Goal: Task Accomplishment & Management: Complete application form

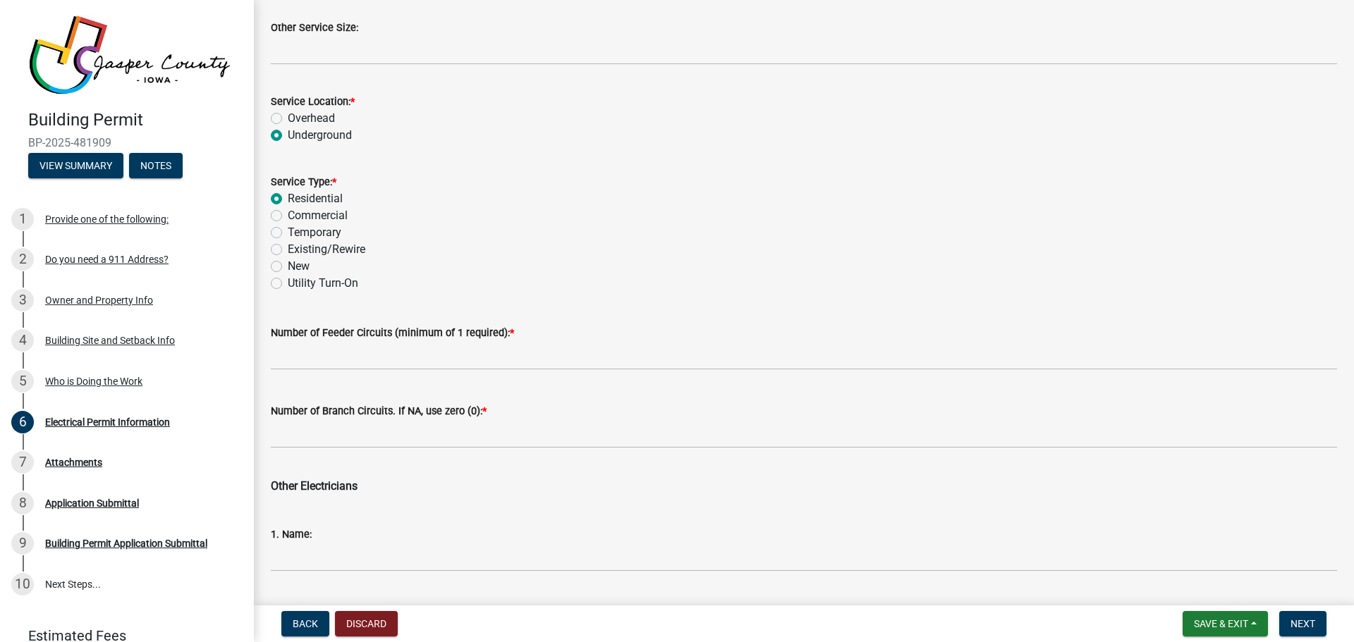
scroll to position [654, 0]
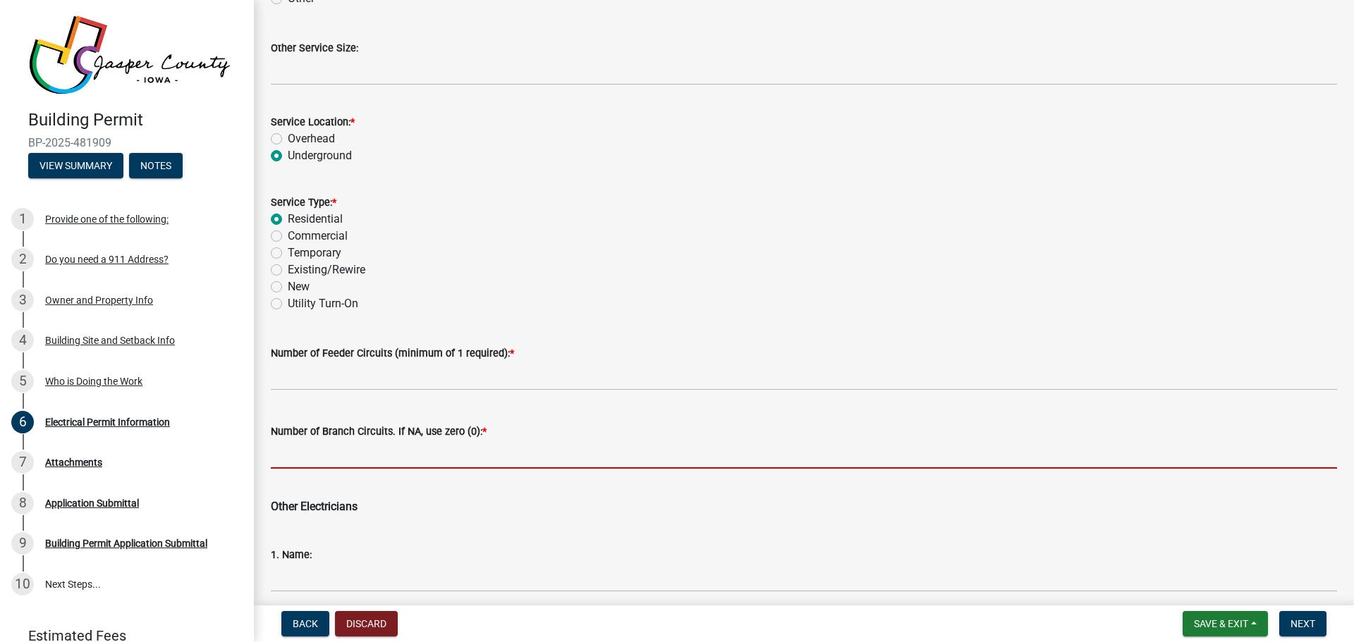
click at [464, 458] on input "text" at bounding box center [804, 454] width 1066 height 29
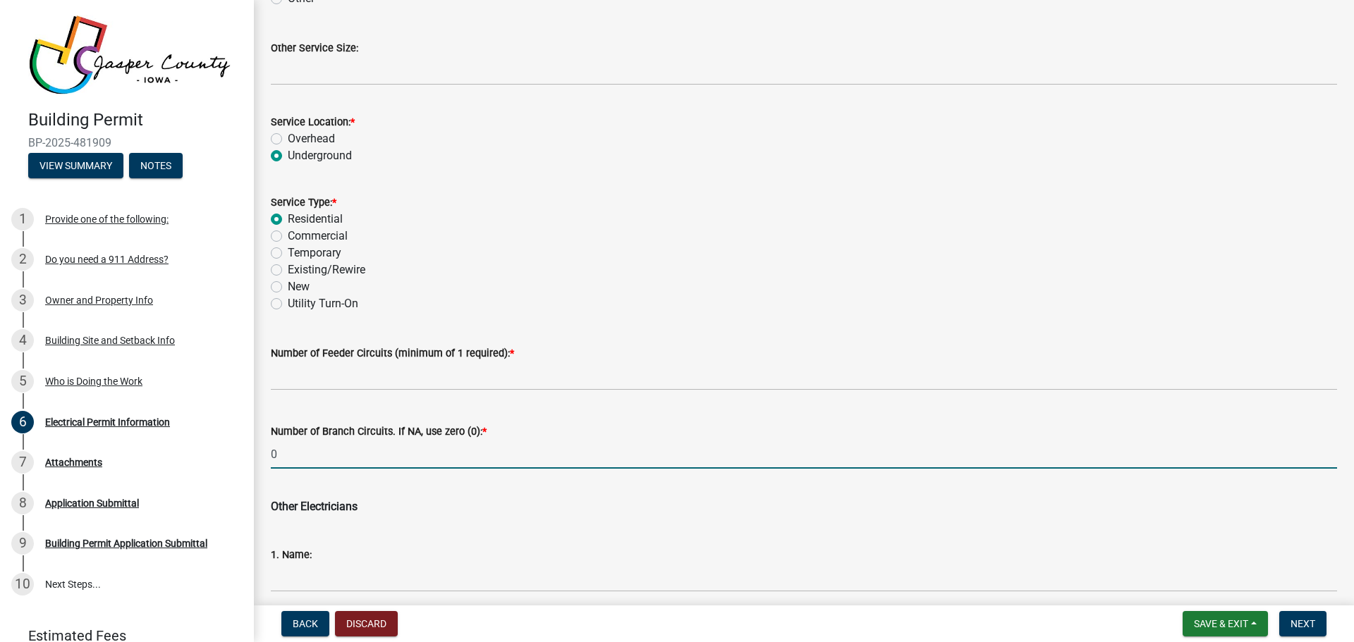
type input "0"
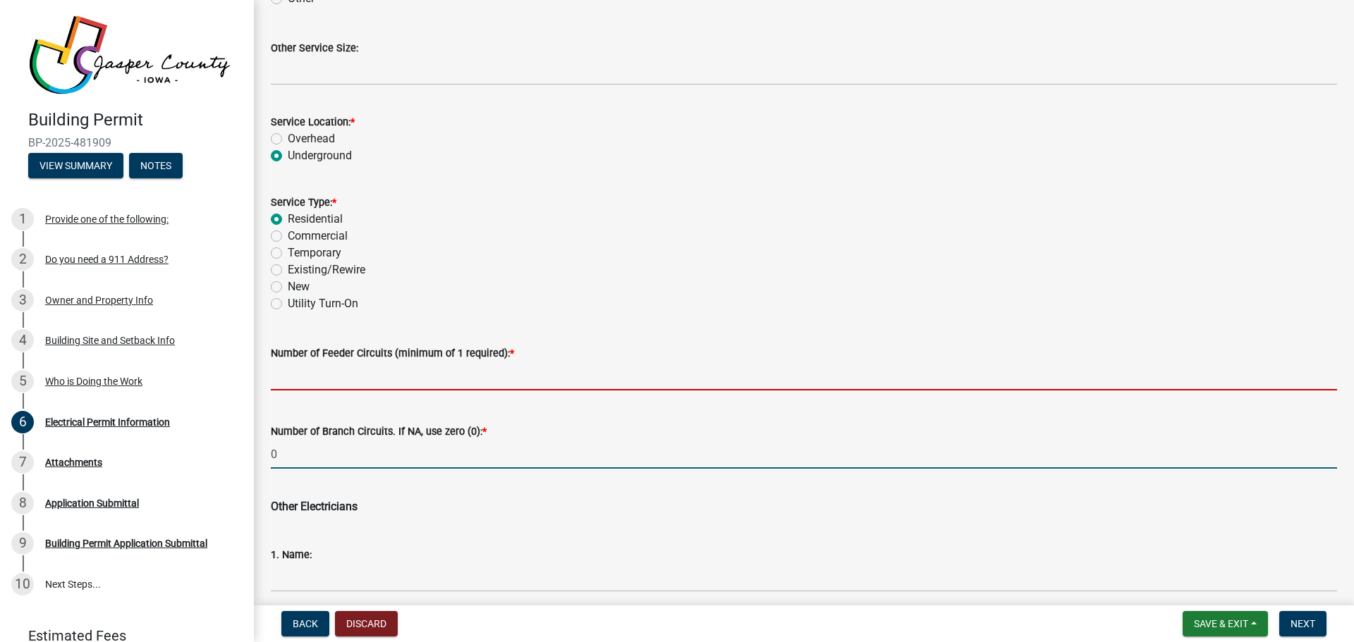
click at [336, 372] on input "text" at bounding box center [804, 376] width 1066 height 29
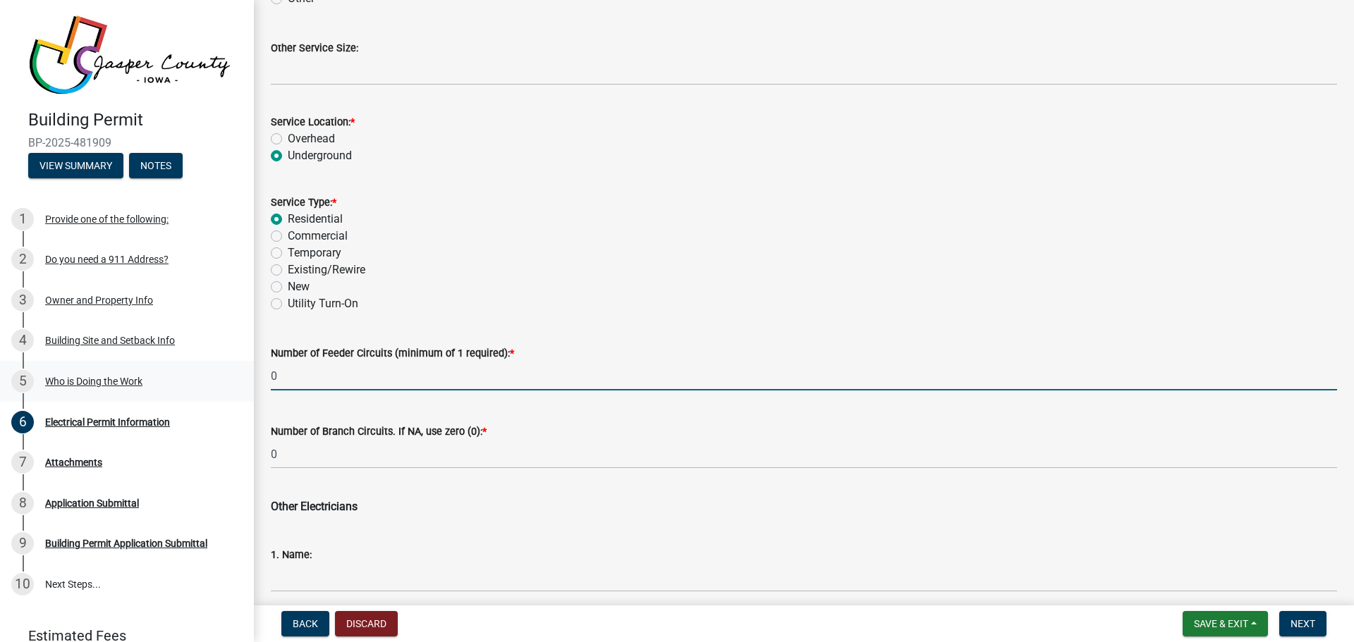
drag, startPoint x: 298, startPoint y: 380, endPoint x: 188, endPoint y: 381, distance: 110.0
click at [188, 381] on div "Building Permit BP-2025-481909 View Summary Notes 1 Provide one of the followin…" at bounding box center [677, 321] width 1354 height 642
type input "1"
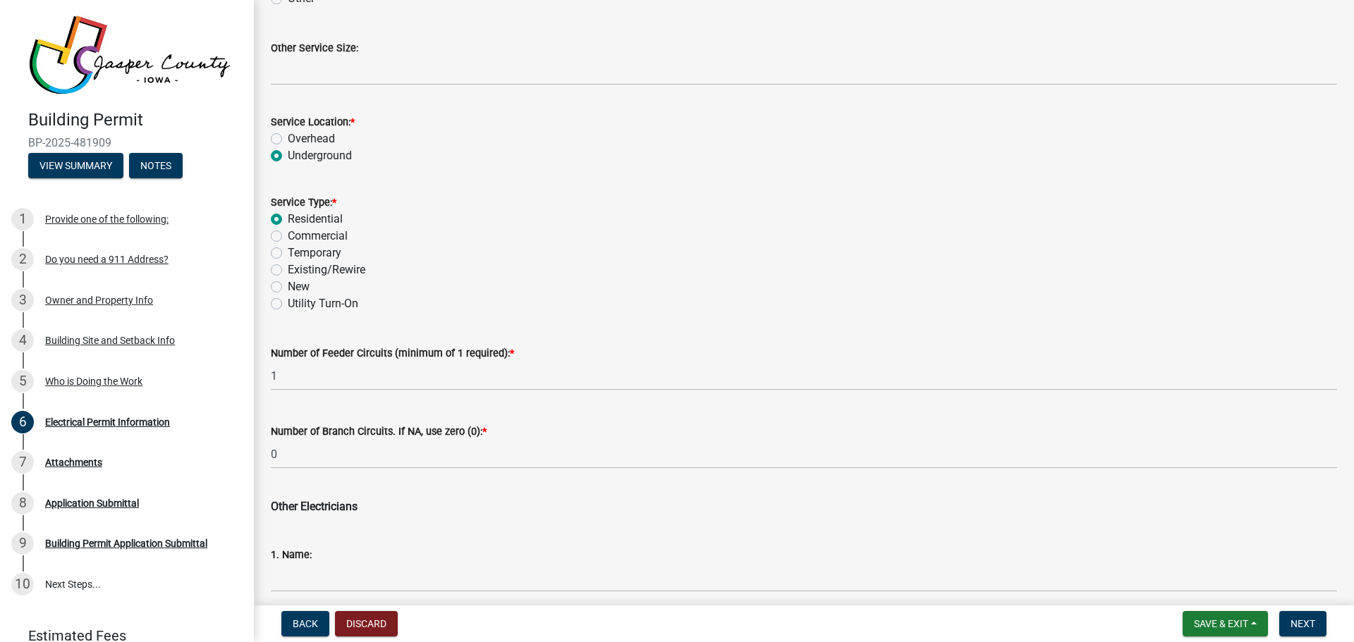
drag, startPoint x: 529, startPoint y: 264, endPoint x: 404, endPoint y: 289, distance: 127.9
click at [528, 264] on div "Existing/Rewire" at bounding box center [804, 270] width 1066 height 17
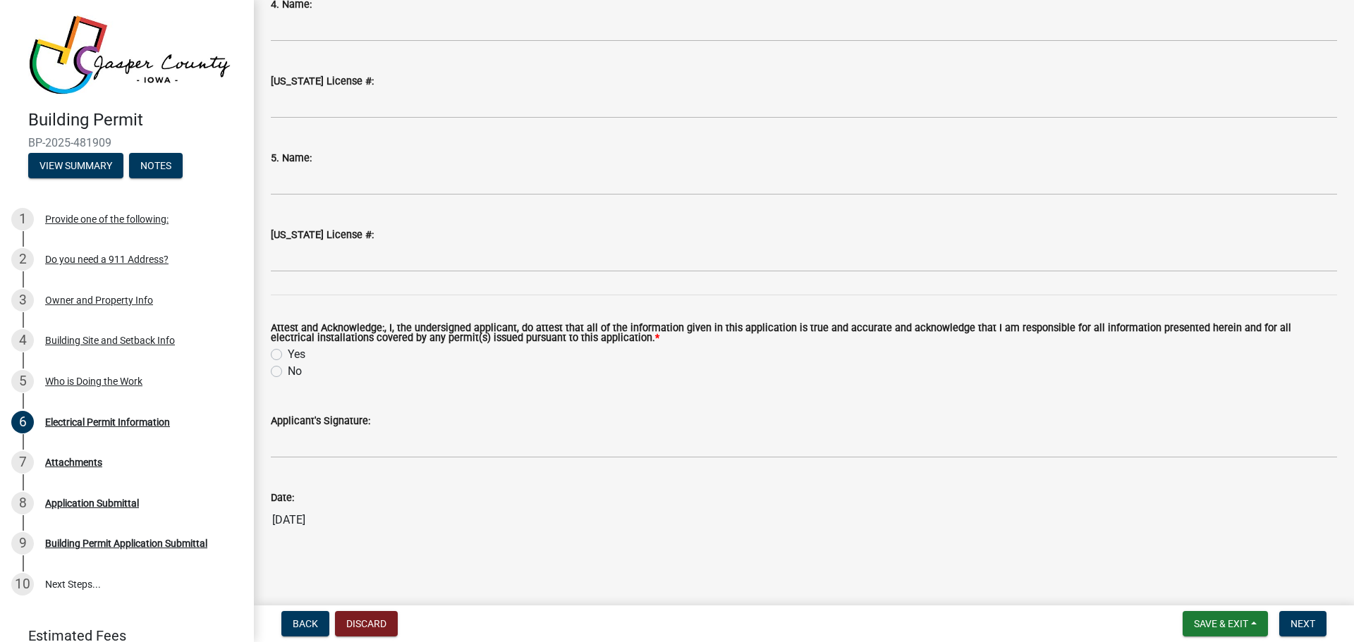
scroll to position [1667, 0]
drag, startPoint x: 281, startPoint y: 350, endPoint x: 348, endPoint y: 346, distance: 67.1
click at [288, 350] on label "Yes" at bounding box center [297, 353] width 18 height 17
click at [288, 350] on input "Yes" at bounding box center [292, 349] width 9 height 9
radio input "true"
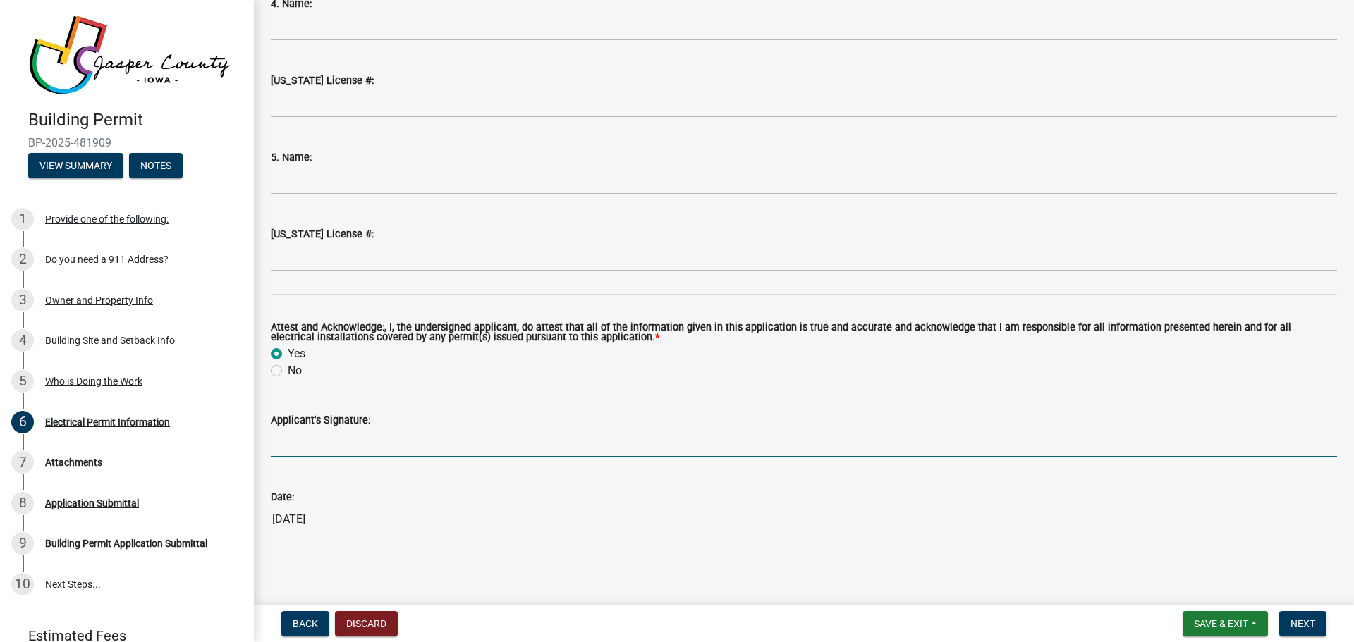
click at [333, 453] on input "Applicant's Signature:" at bounding box center [804, 443] width 1066 height 29
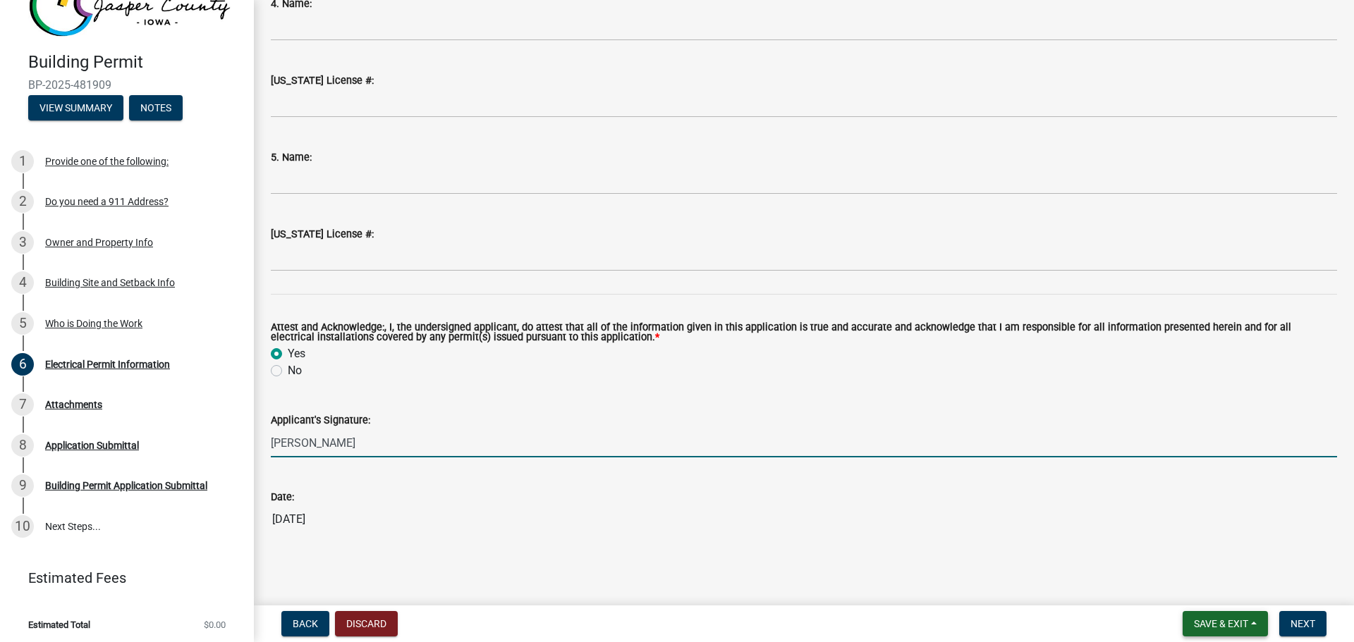
type input "[PERSON_NAME]"
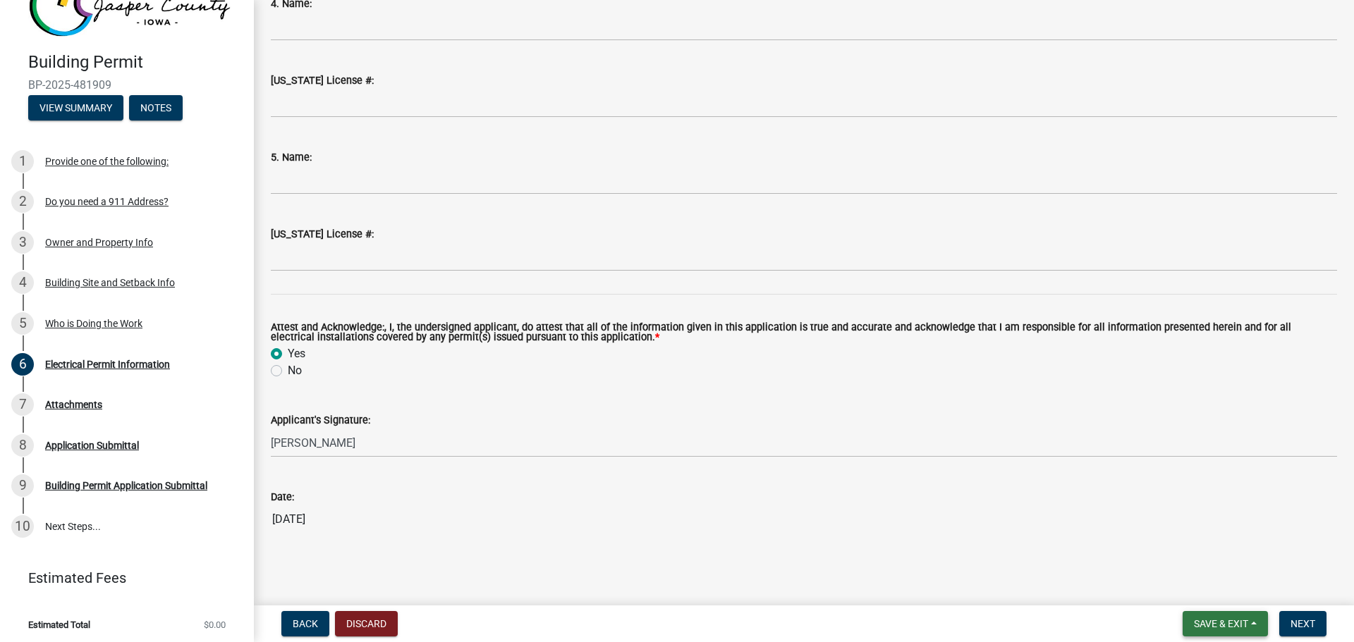
click at [1222, 628] on span "Save & Exit" at bounding box center [1221, 623] width 54 height 11
click at [1189, 551] on button "Save" at bounding box center [1211, 554] width 113 height 34
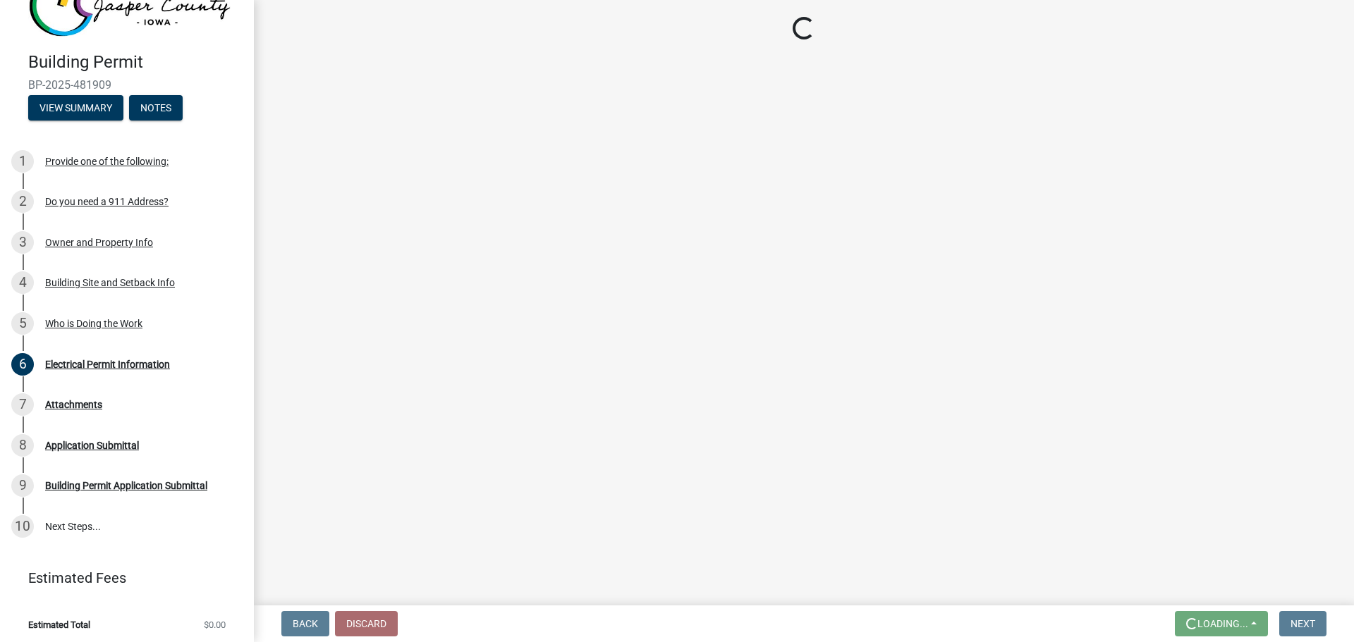
scroll to position [0, 0]
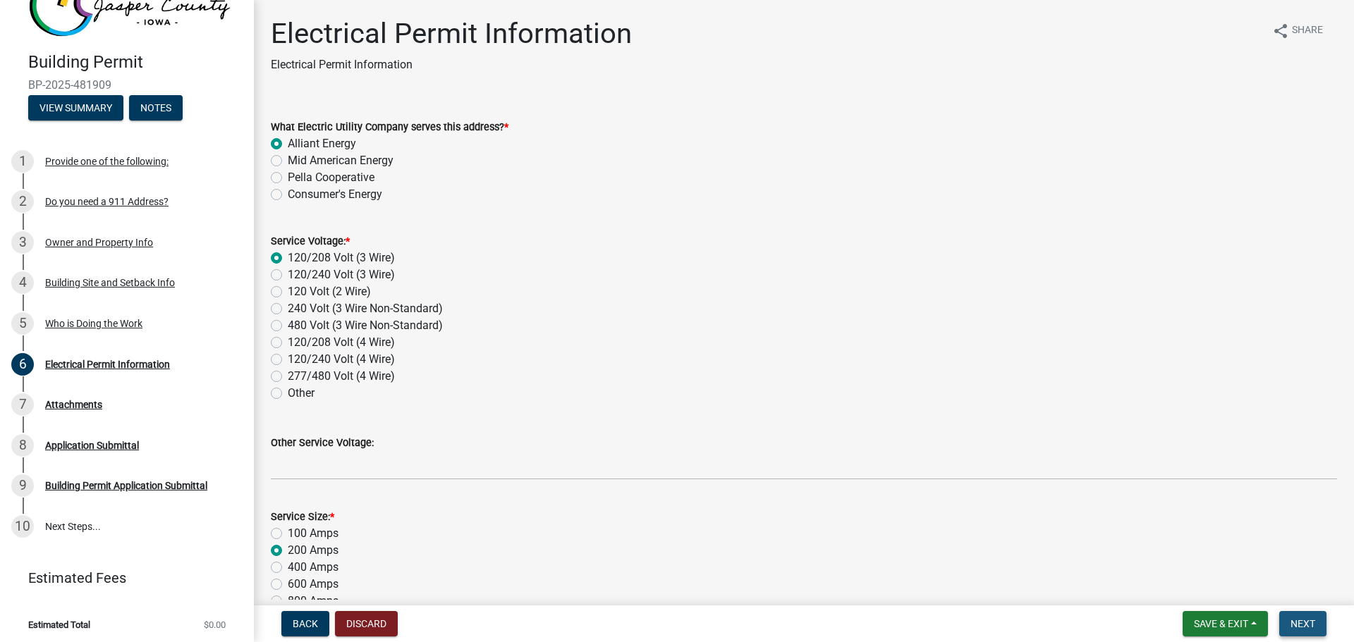
click at [1301, 625] on span "Next" at bounding box center [1302, 623] width 25 height 11
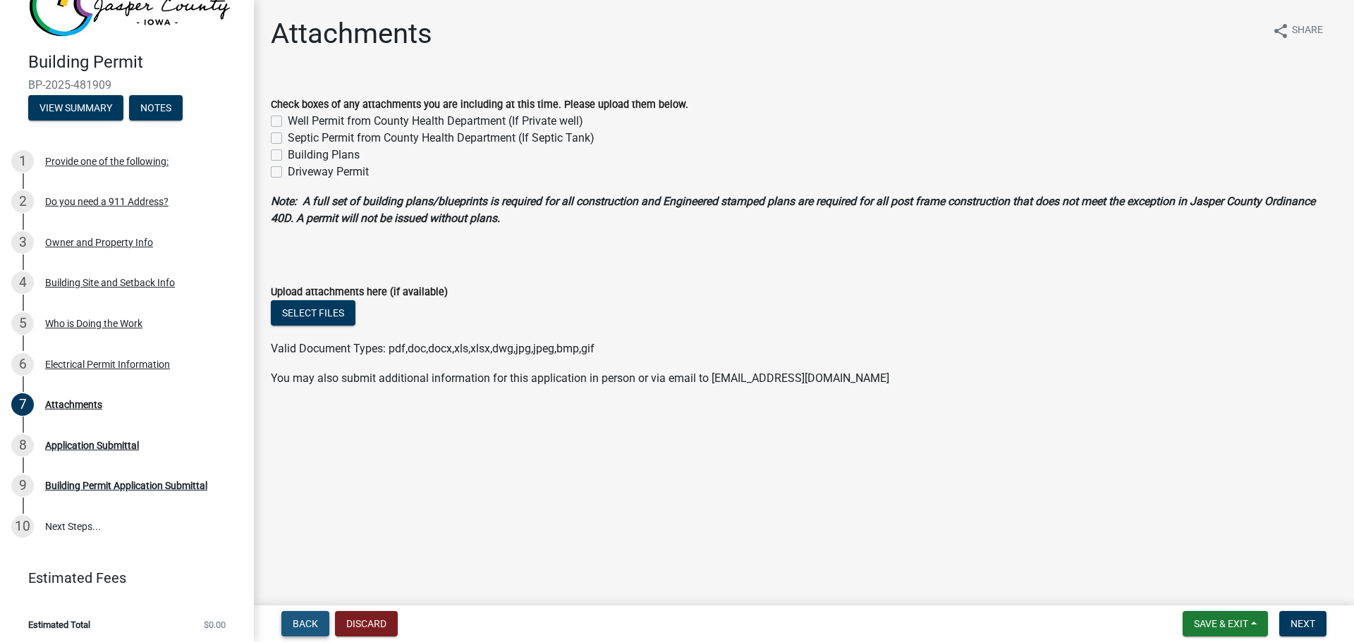
click at [307, 620] on span "Back" at bounding box center [305, 623] width 25 height 11
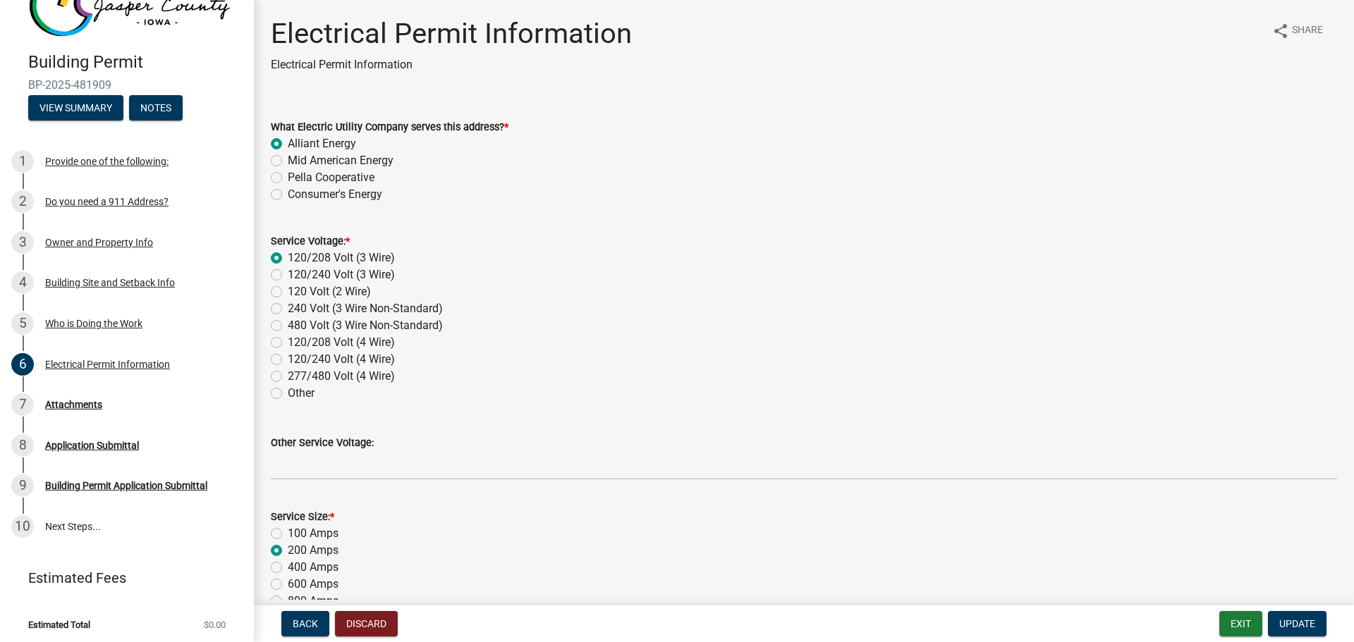
click at [276, 525] on div "100 Amps" at bounding box center [804, 533] width 1066 height 17
click at [288, 532] on label "100 Amps" at bounding box center [313, 533] width 51 height 17
click at [288, 532] on input "100 Amps" at bounding box center [292, 529] width 9 height 9
radio input "true"
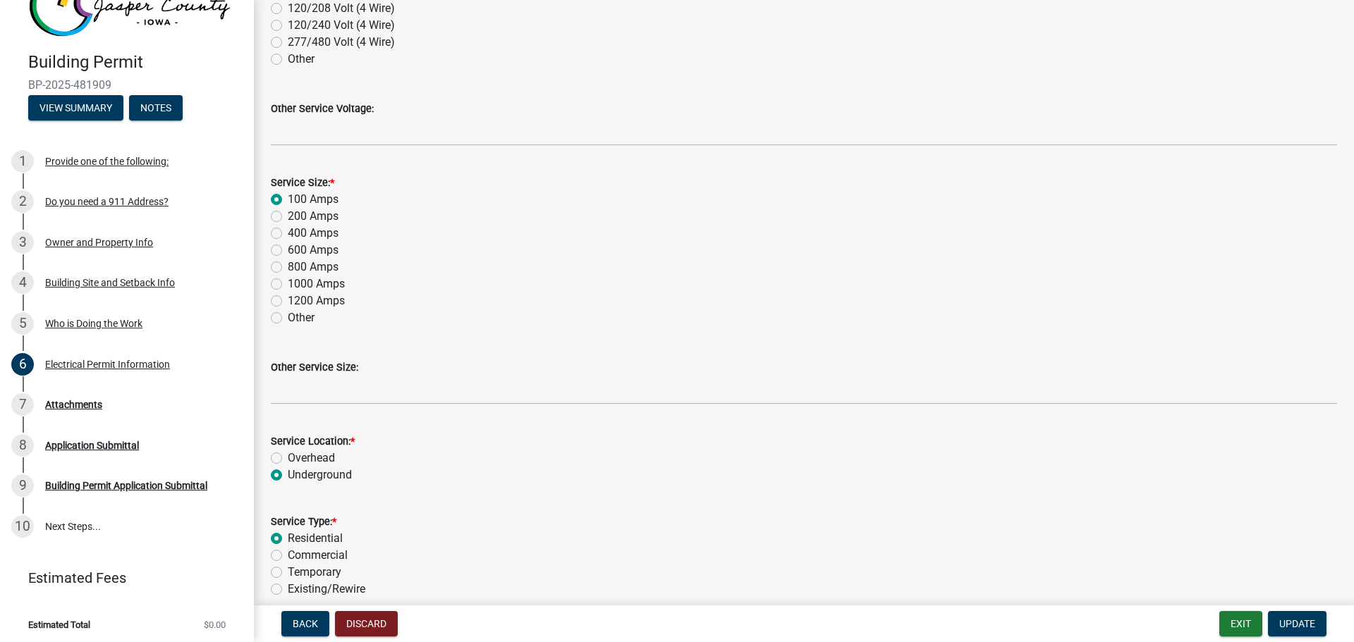
scroll to position [353, 0]
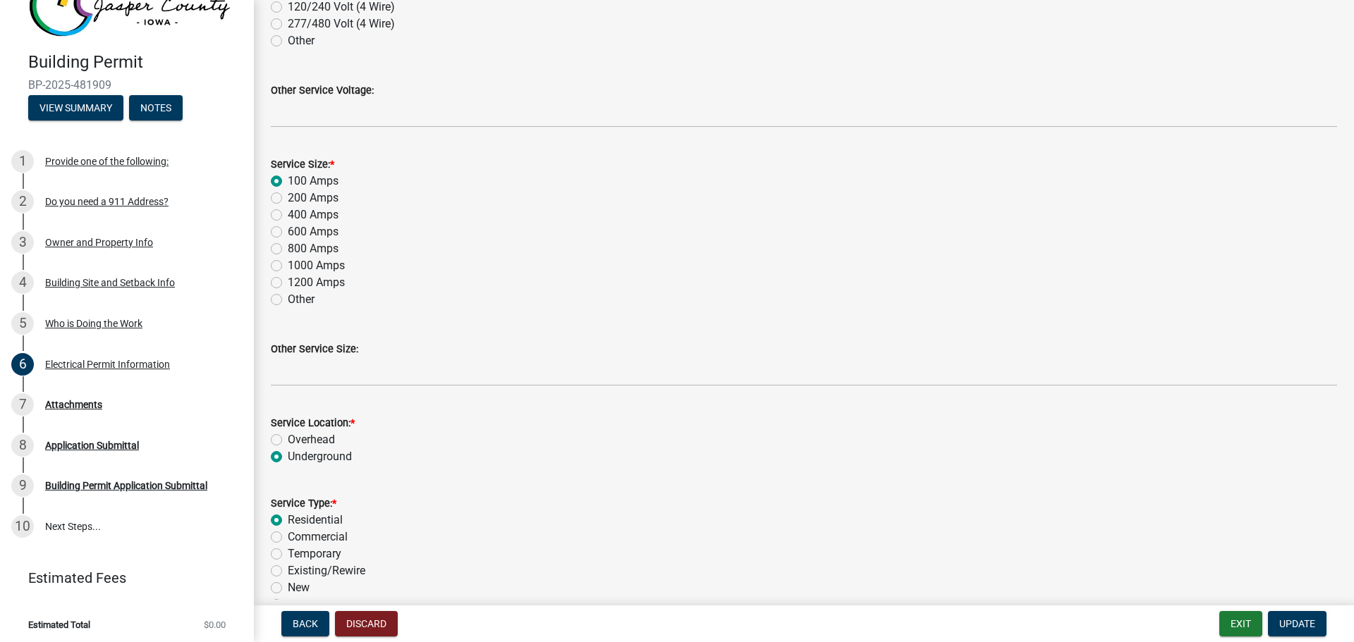
drag, startPoint x: 274, startPoint y: 294, endPoint x: 281, endPoint y: 303, distance: 11.1
click at [288, 295] on label "Other" at bounding box center [301, 299] width 27 height 17
click at [288, 295] on input "Other" at bounding box center [292, 295] width 9 height 9
radio input "true"
click at [271, 180] on div "Service Size: * 100 Amps 200 Amps 400 Amps 600 Amps 800 Amps 1000 Amps 1200 Amp…" at bounding box center [803, 223] width 1087 height 169
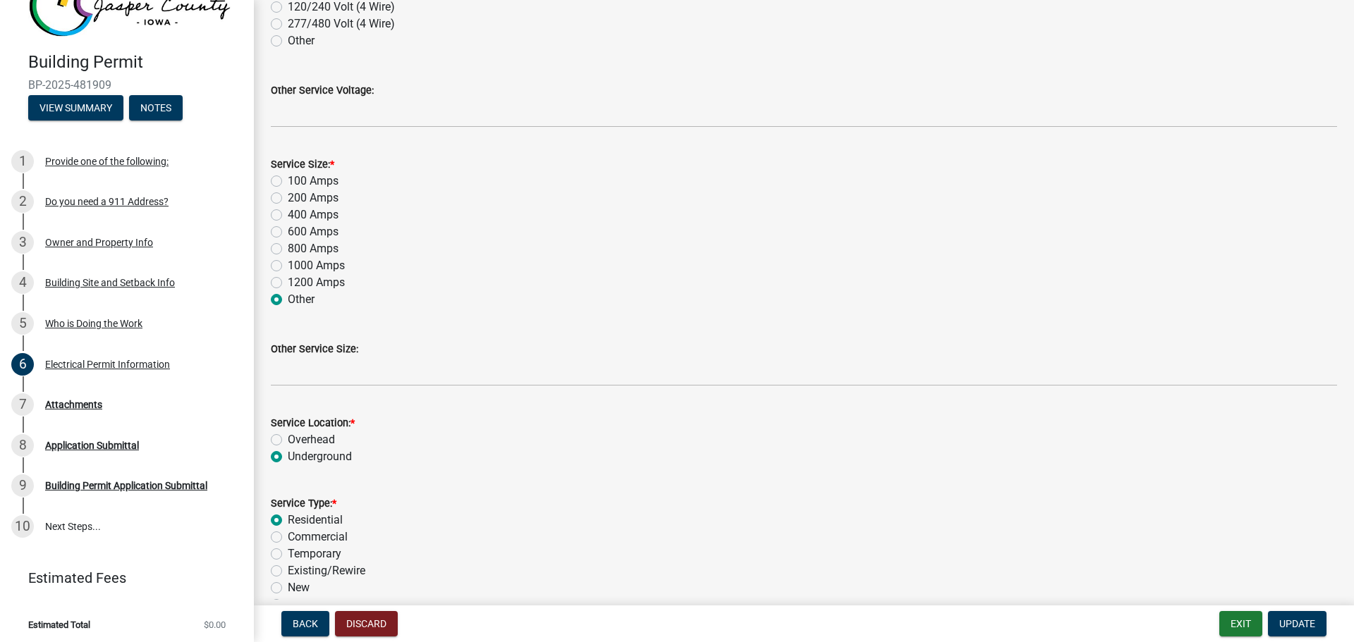
drag, startPoint x: 277, startPoint y: 178, endPoint x: 284, endPoint y: 186, distance: 11.0
click at [288, 179] on label "100 Amps" at bounding box center [313, 181] width 51 height 17
click at [288, 179] on input "100 Amps" at bounding box center [292, 177] width 9 height 9
radio input "true"
click at [288, 198] on label "200 Amps" at bounding box center [313, 198] width 51 height 17
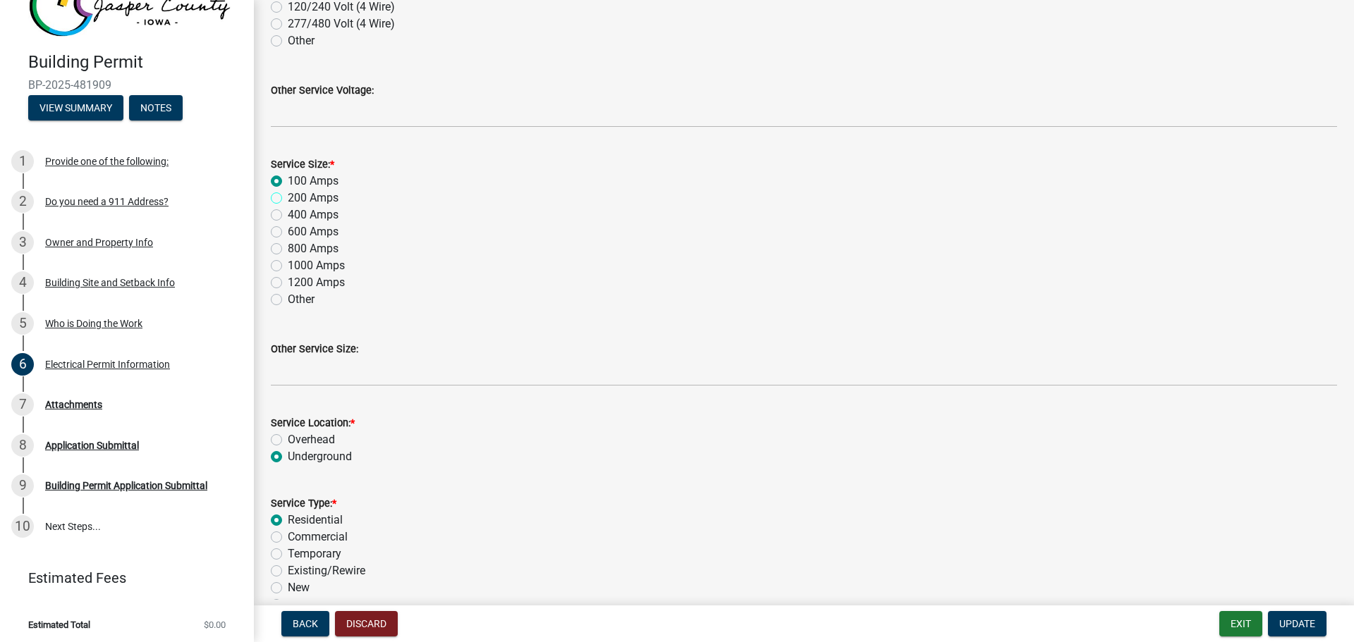
click at [288, 198] on input "200 Amps" at bounding box center [292, 194] width 9 height 9
radio input "true"
click at [283, 185] on div "100 Amps" at bounding box center [804, 181] width 1066 height 17
click at [288, 181] on label "100 Amps" at bounding box center [313, 181] width 51 height 17
click at [288, 181] on input "100 Amps" at bounding box center [292, 177] width 9 height 9
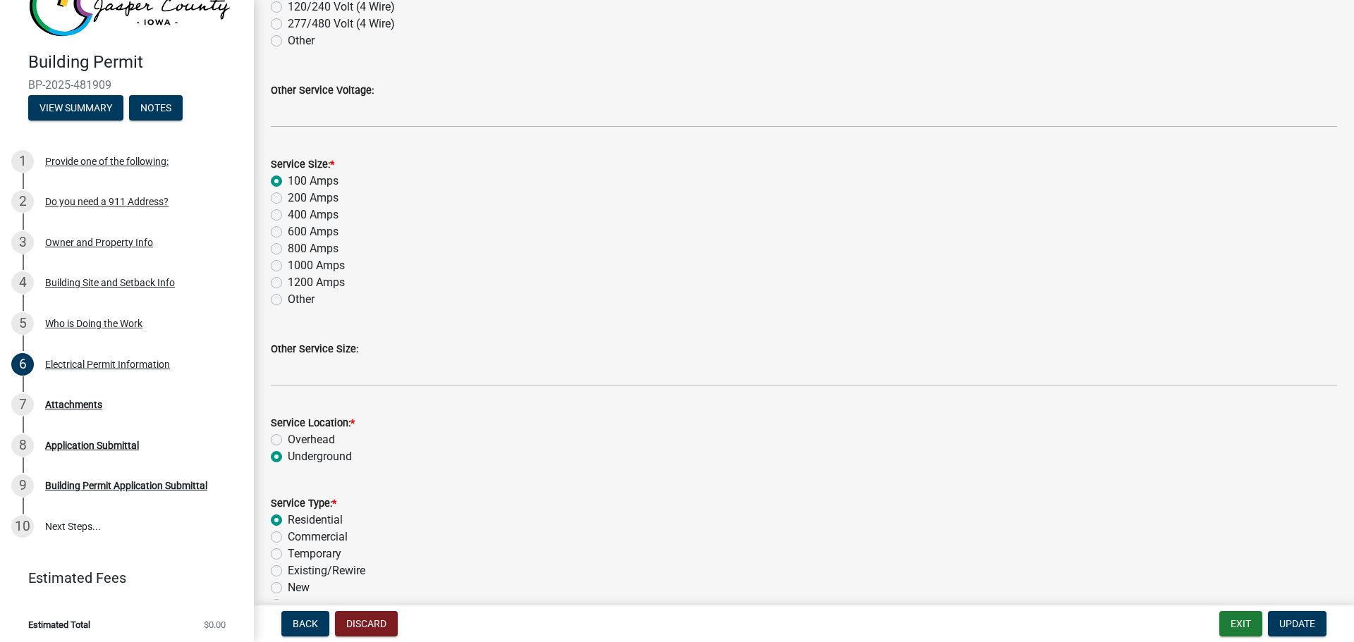
radio input "true"
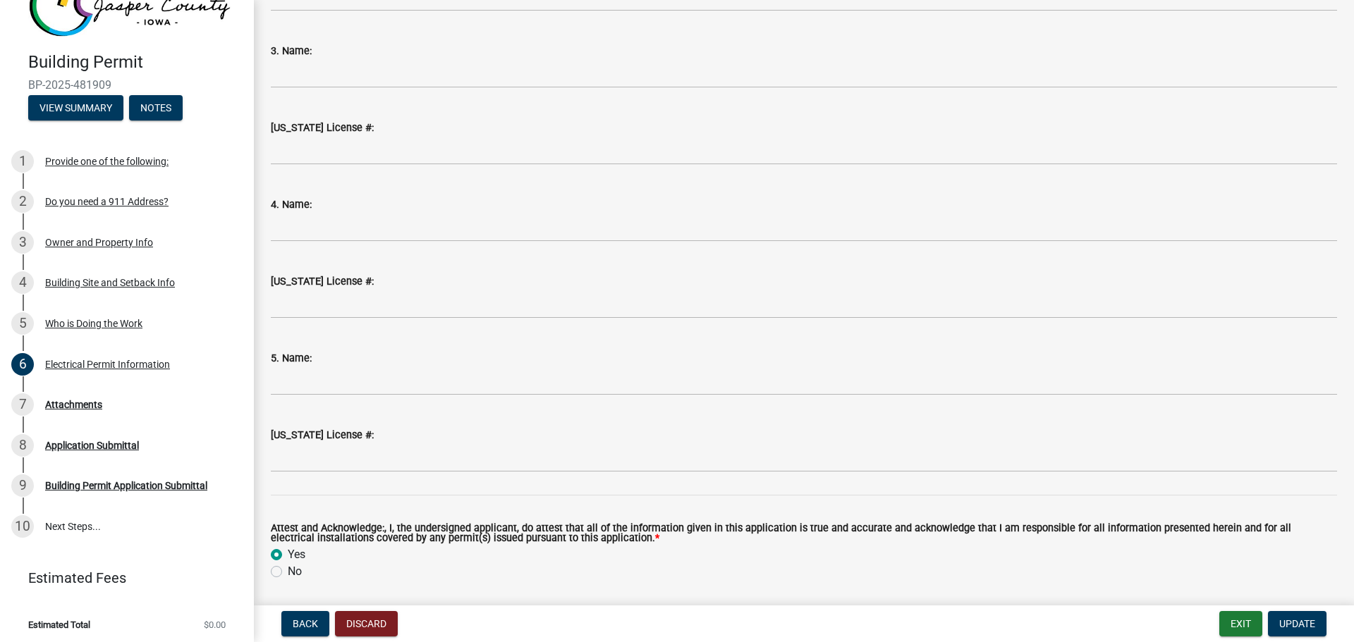
scroll to position [1667, 0]
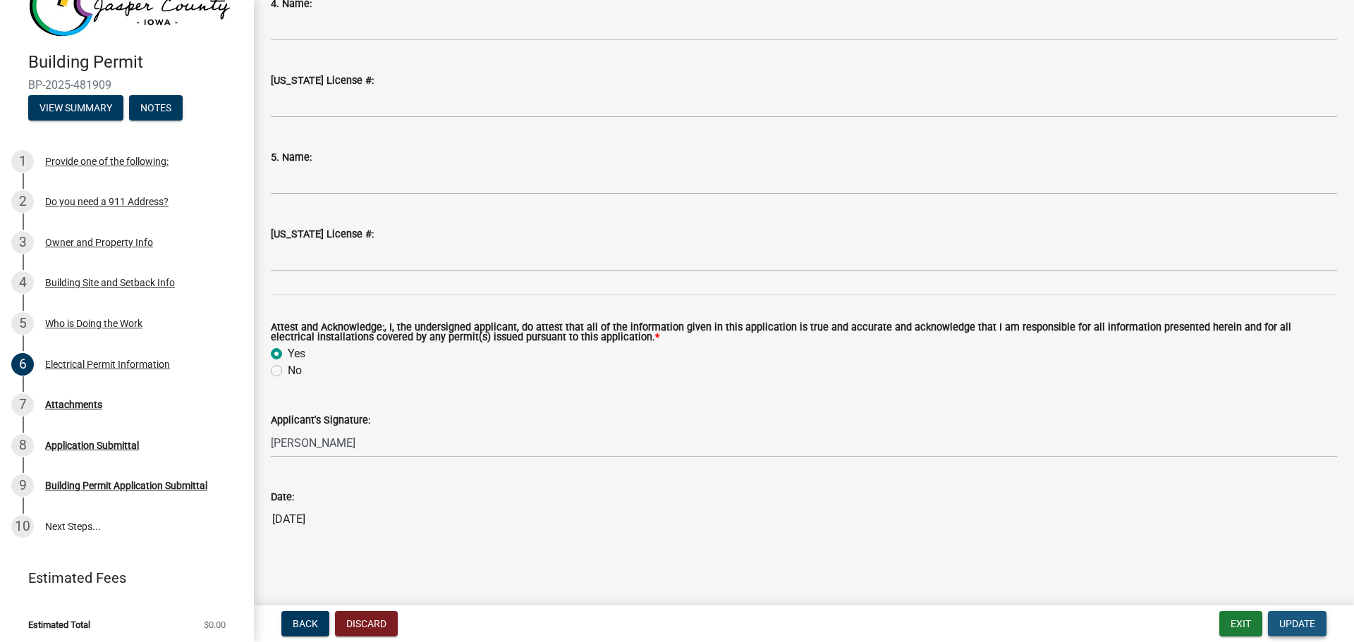
click at [1287, 623] on span "Update" at bounding box center [1297, 623] width 36 height 11
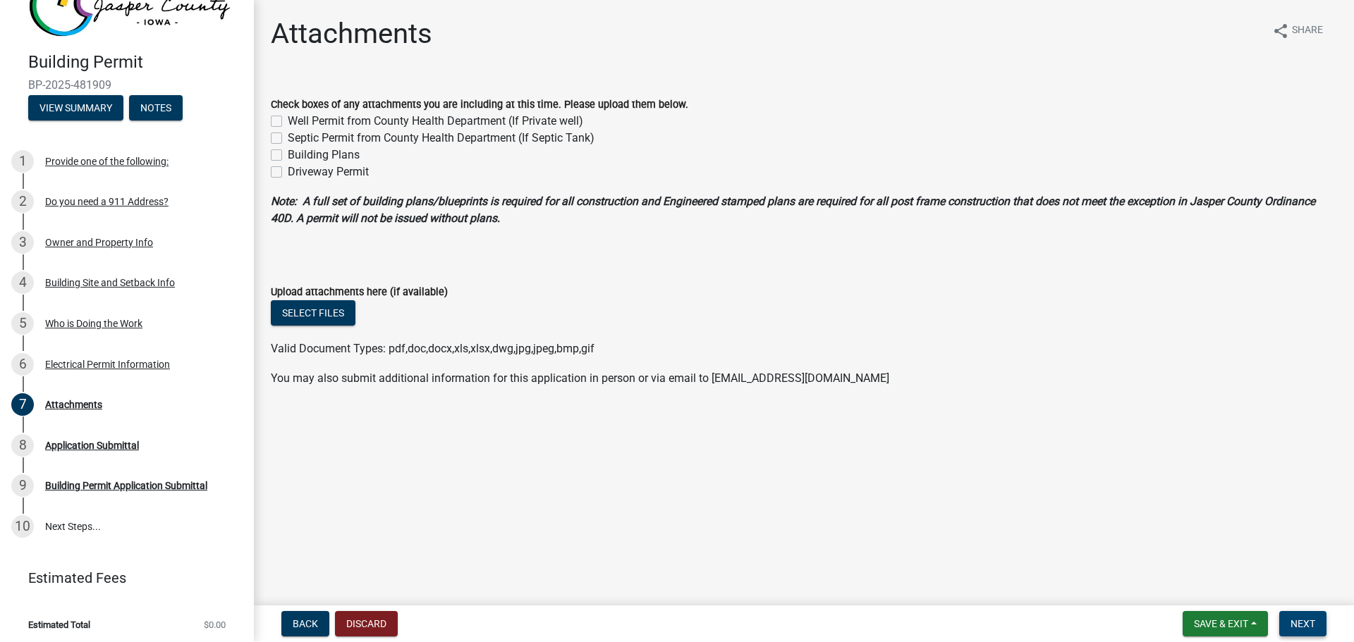
click at [1296, 628] on span "Next" at bounding box center [1302, 623] width 25 height 11
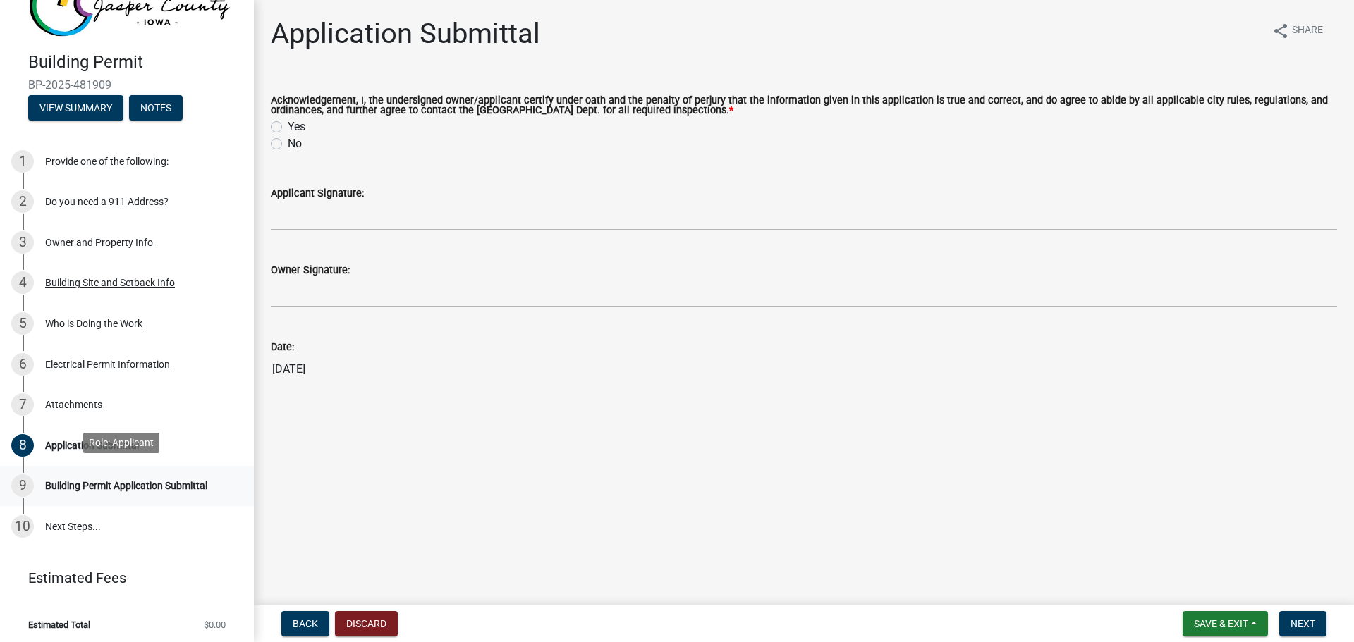
click at [104, 481] on div "Building Permit Application Submittal" at bounding box center [126, 486] width 162 height 10
click at [62, 278] on div "Building Site and Setback Info" at bounding box center [110, 283] width 130 height 10
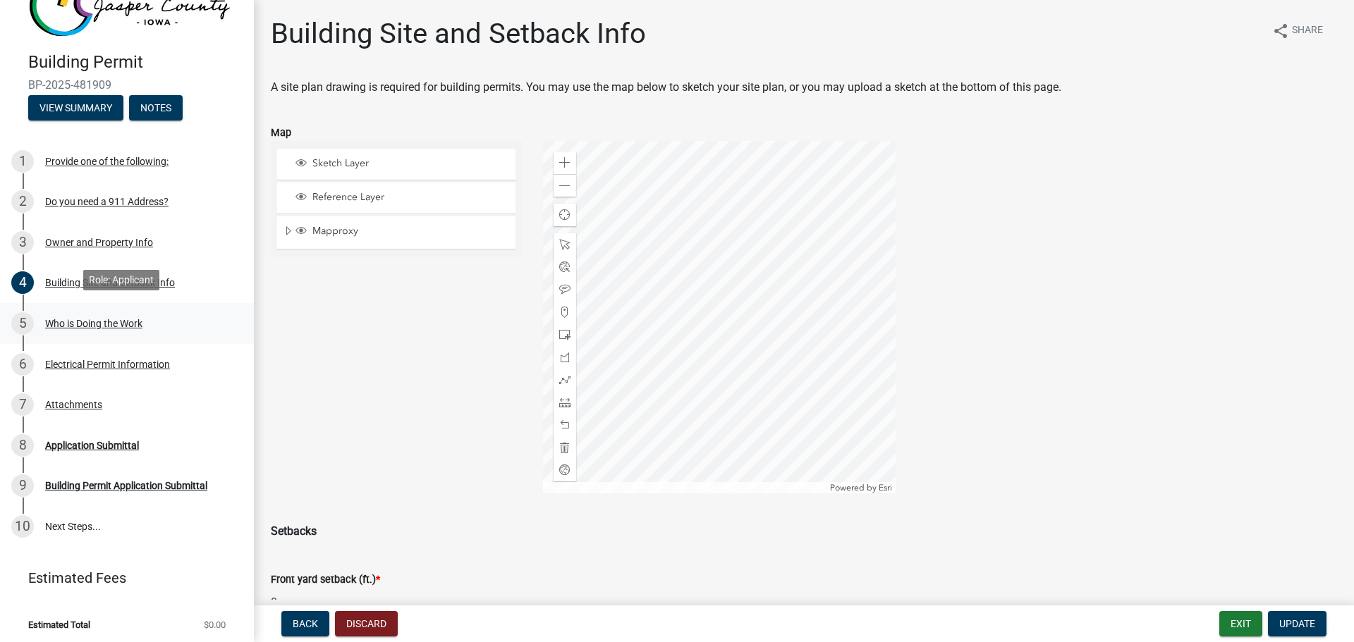
click at [91, 319] on div "Who is Doing the Work" at bounding box center [93, 324] width 97 height 10
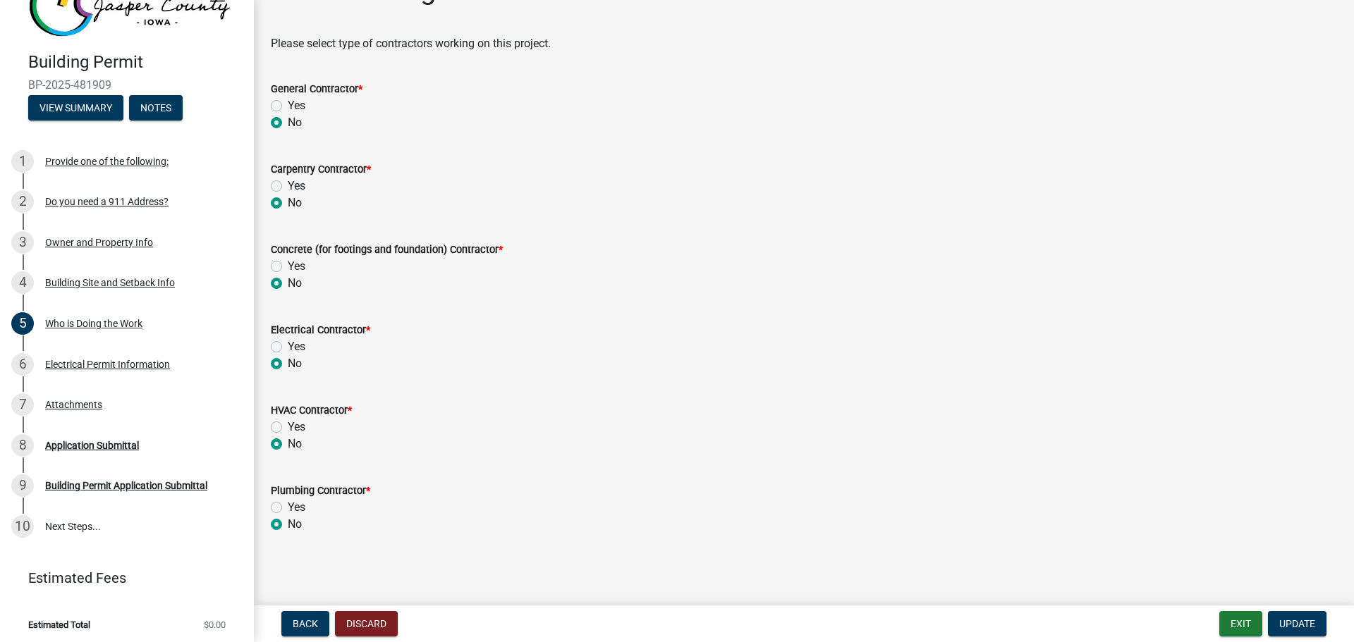
scroll to position [44, 0]
click at [82, 362] on div "Electrical Permit Information" at bounding box center [107, 365] width 125 height 10
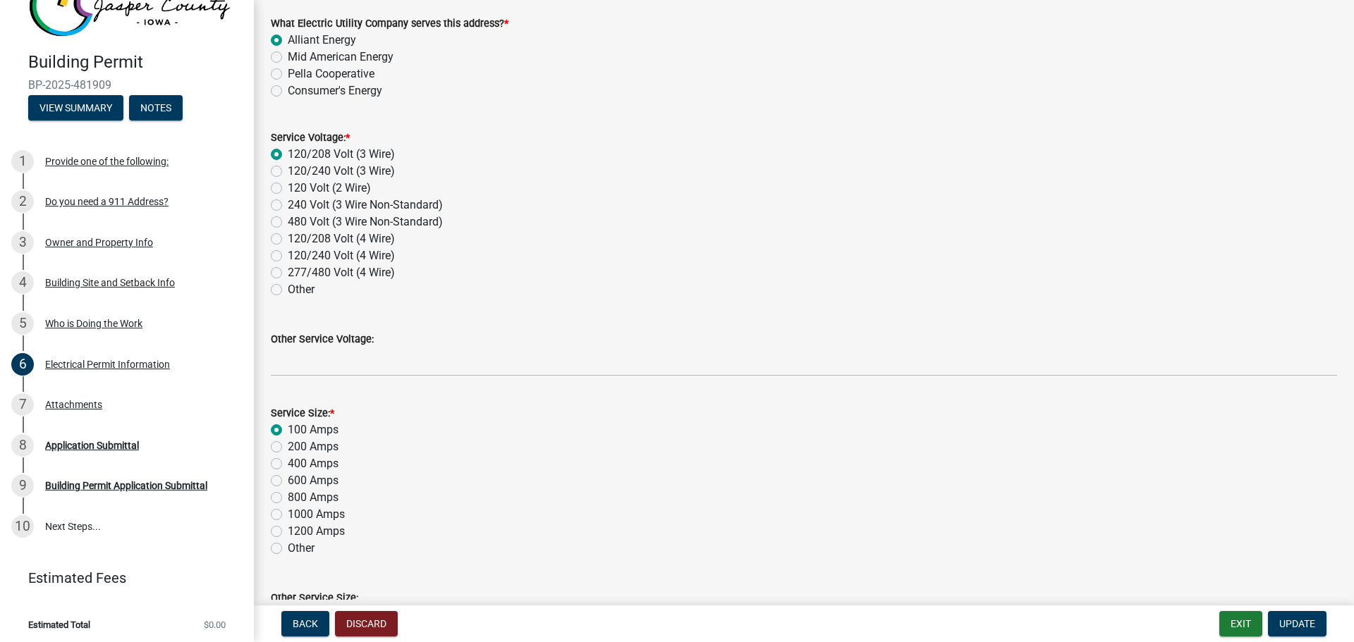
scroll to position [212, 0]
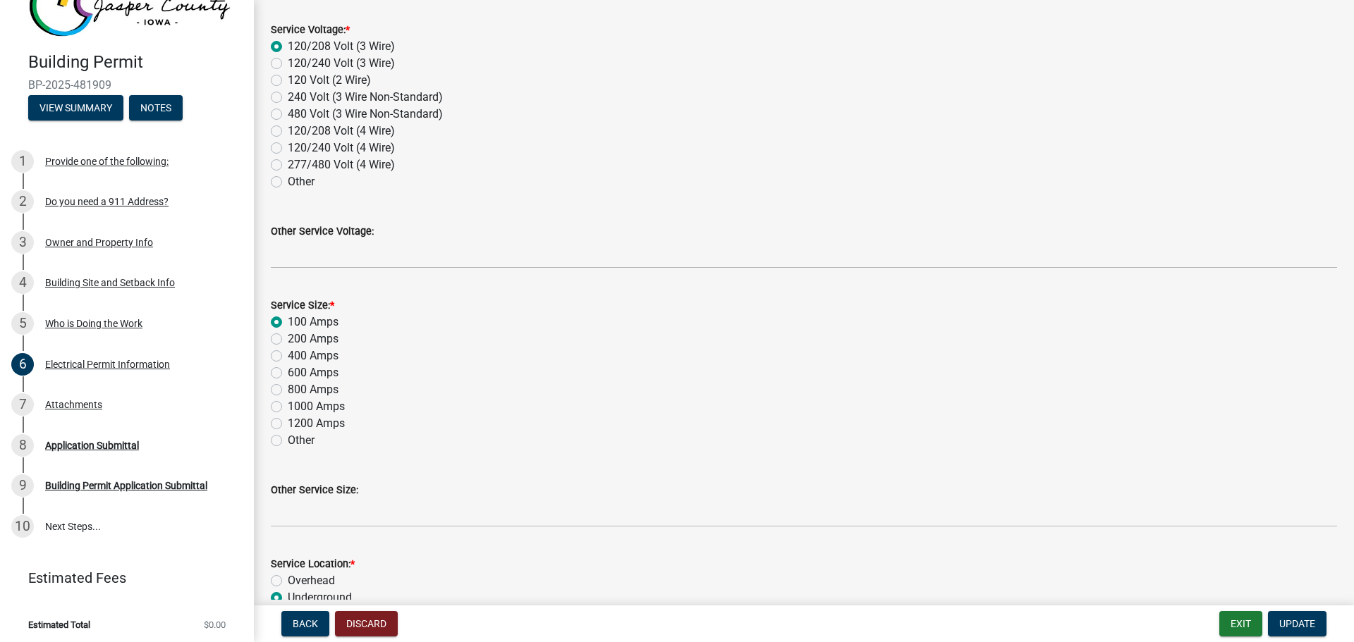
click at [499, 212] on div "Other Service Voltage:" at bounding box center [804, 236] width 1066 height 66
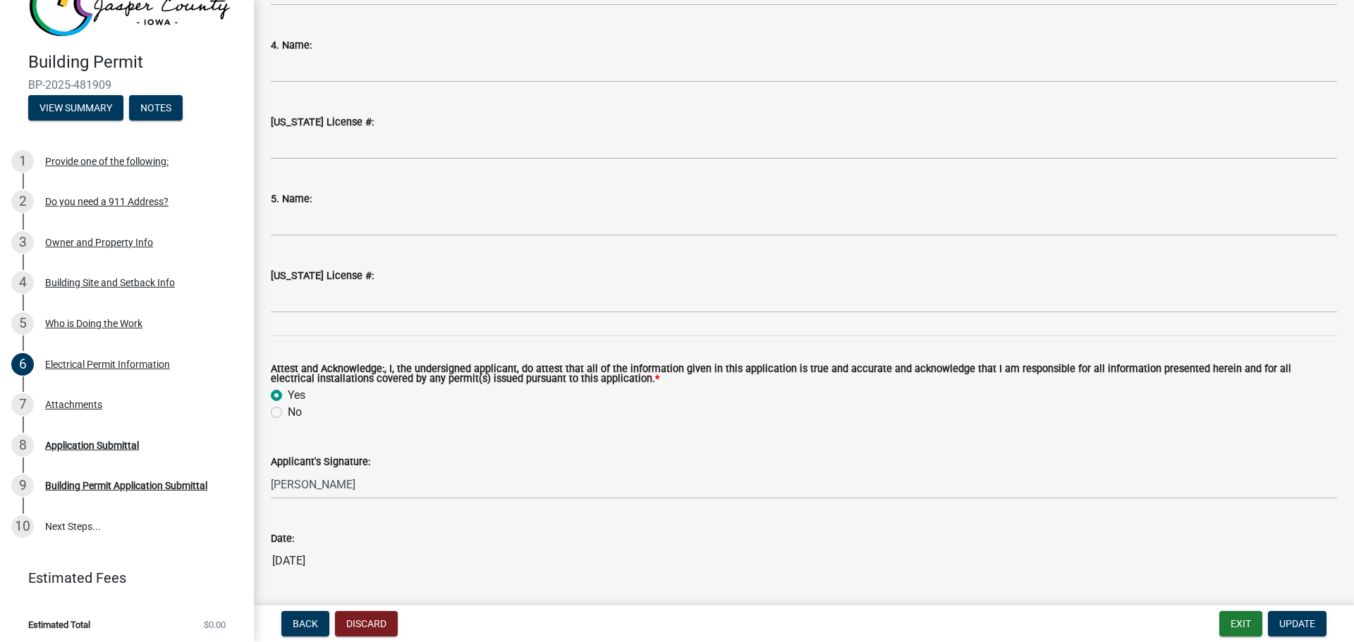
scroll to position [1667, 0]
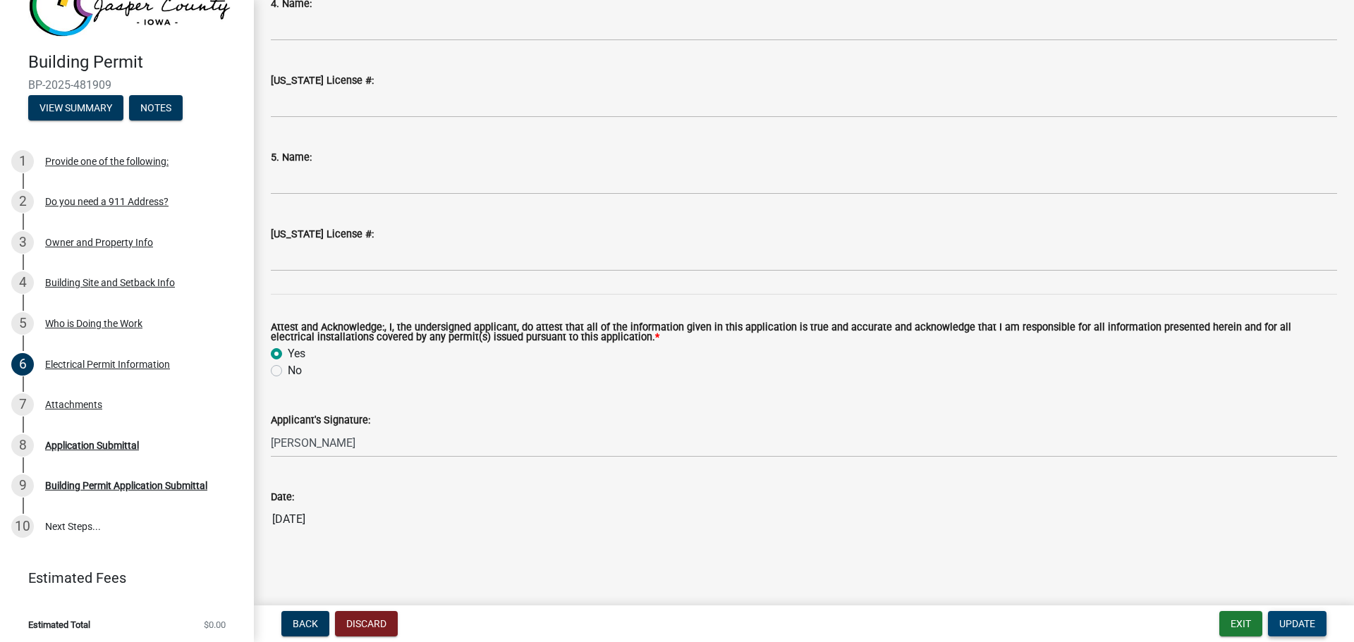
click at [1306, 623] on span "Update" at bounding box center [1297, 623] width 36 height 11
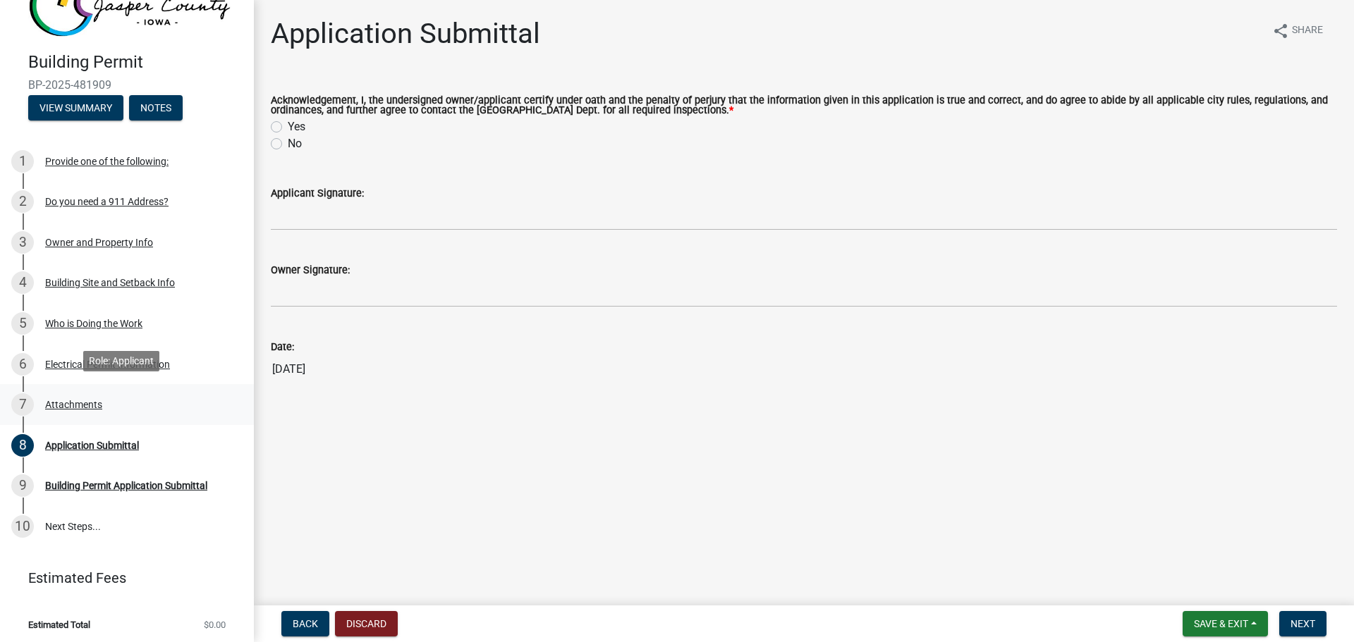
drag, startPoint x: 71, startPoint y: 400, endPoint x: 84, endPoint y: 403, distance: 12.9
click at [73, 400] on div "Attachments" at bounding box center [73, 405] width 57 height 10
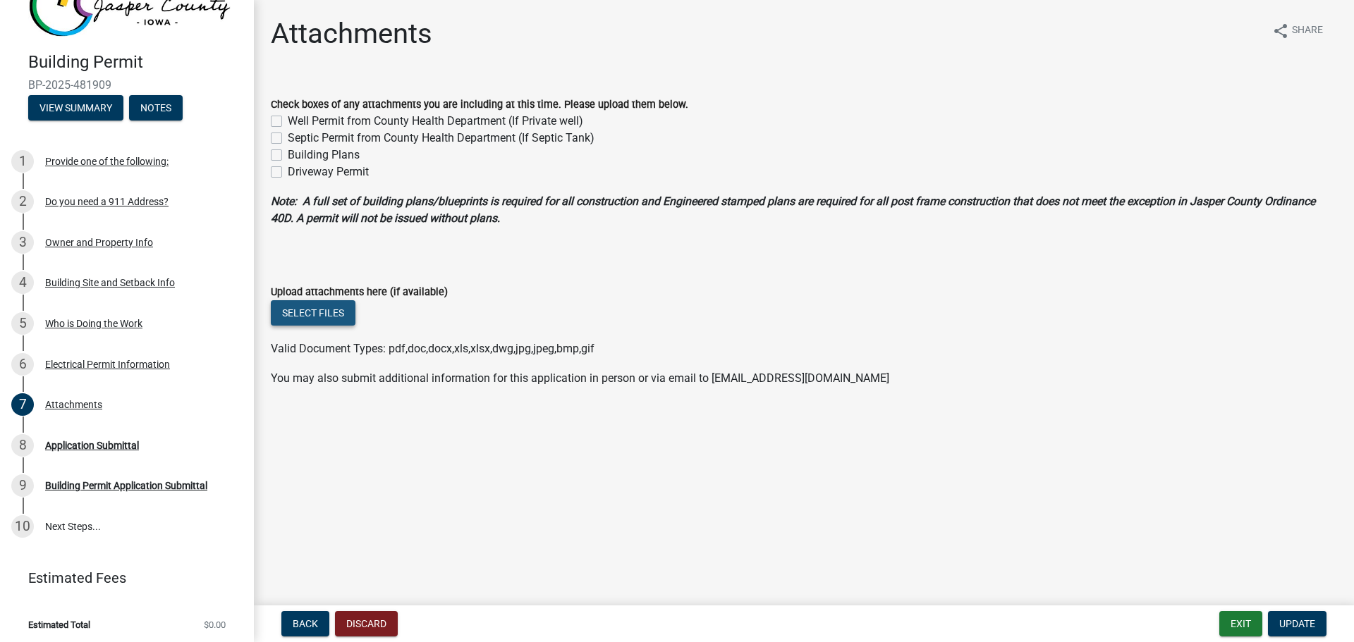
click at [310, 312] on button "Select files" at bounding box center [313, 312] width 85 height 25
click at [322, 307] on button "Select files" at bounding box center [313, 312] width 85 height 25
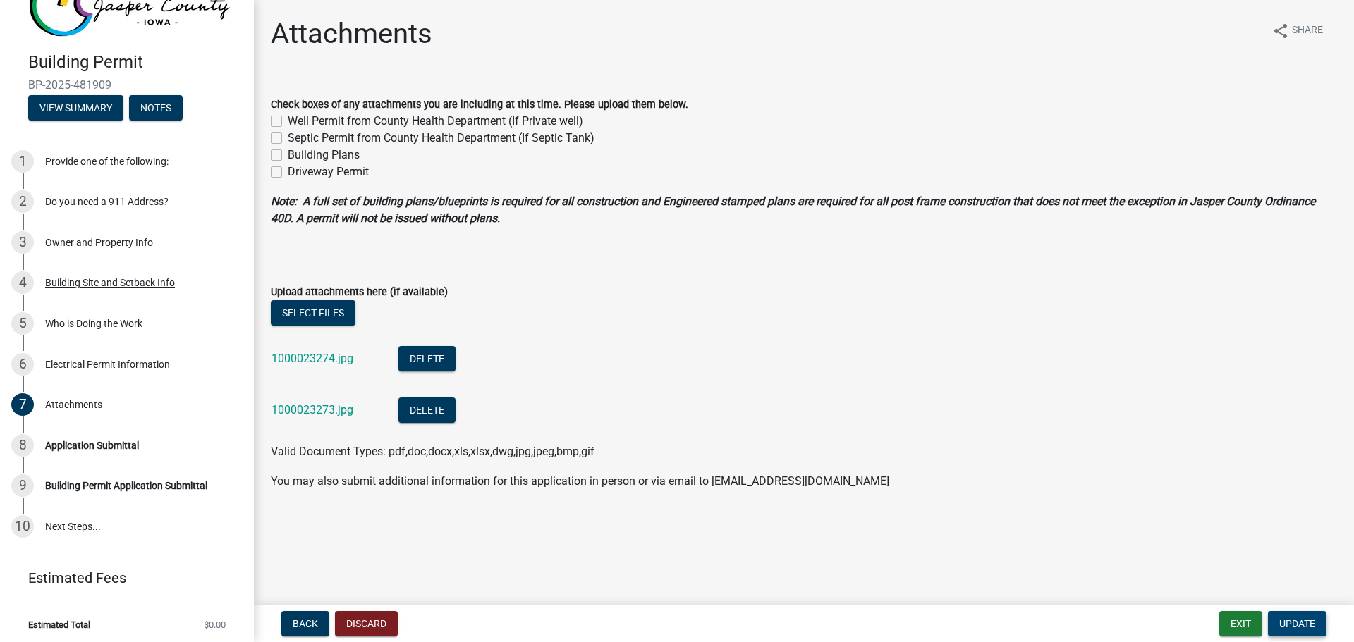
click at [1285, 625] on span "Update" at bounding box center [1297, 623] width 36 height 11
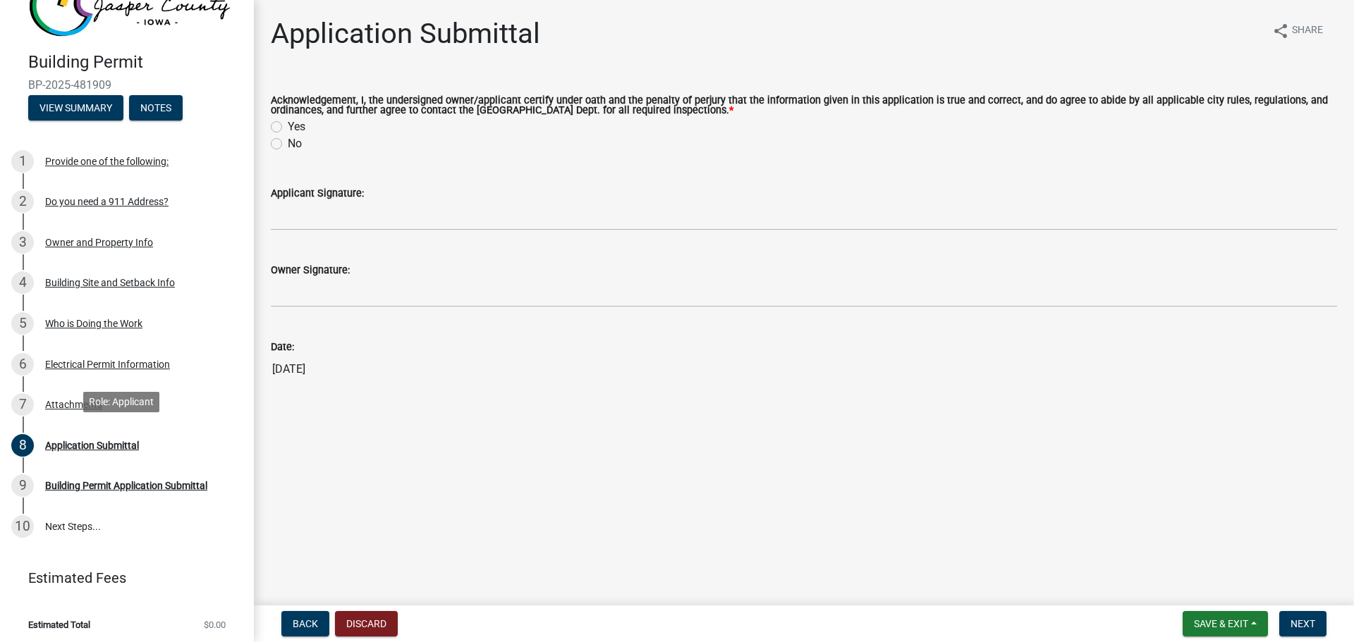
click at [86, 441] on div "Application Submittal" at bounding box center [92, 446] width 94 height 10
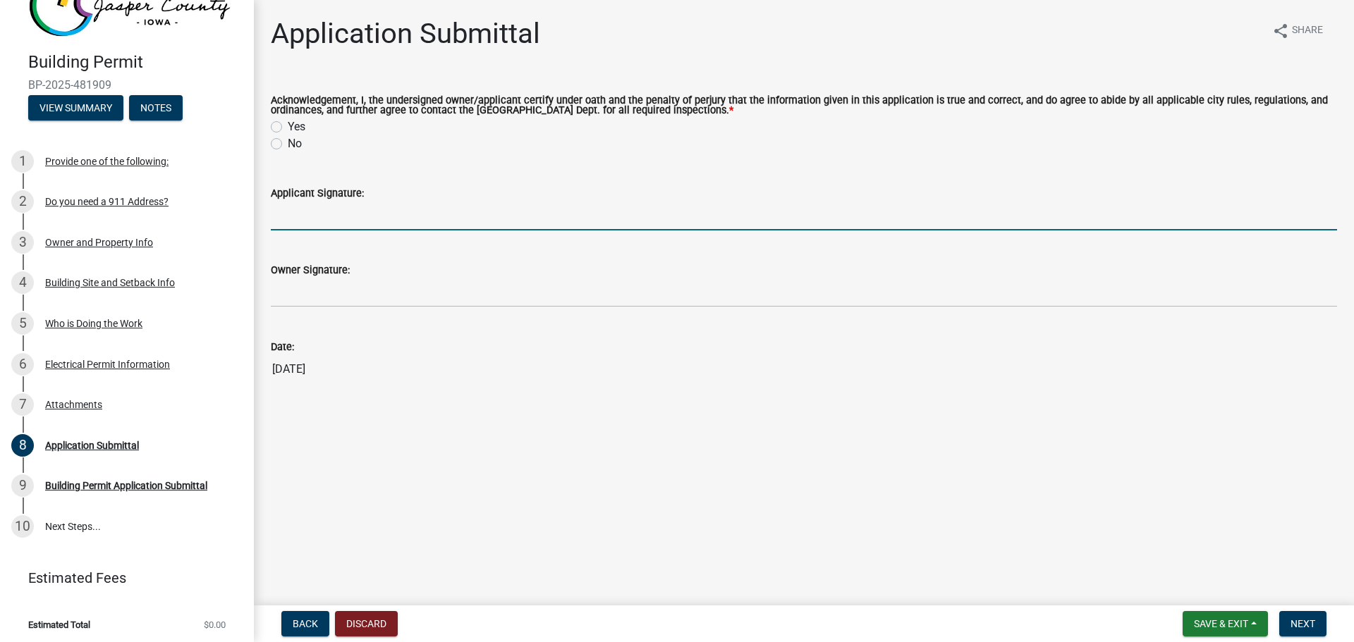
click at [338, 227] on input "Applicant Signature:" at bounding box center [804, 216] width 1066 height 29
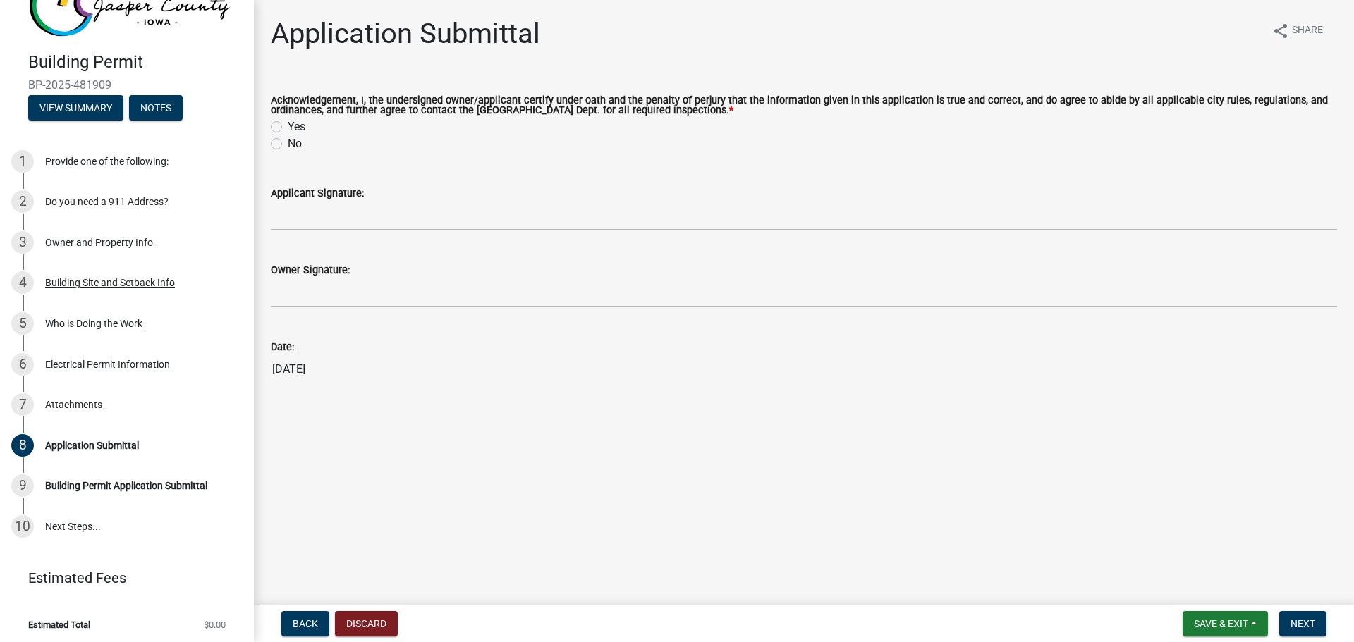
click at [274, 119] on div "Acknowledgement, I, the undersigned owner/applicant certify under oath and the …" at bounding box center [804, 124] width 1066 height 56
click at [288, 124] on label "Yes" at bounding box center [297, 126] width 18 height 17
click at [288, 124] on input "Yes" at bounding box center [292, 122] width 9 height 9
radio input "true"
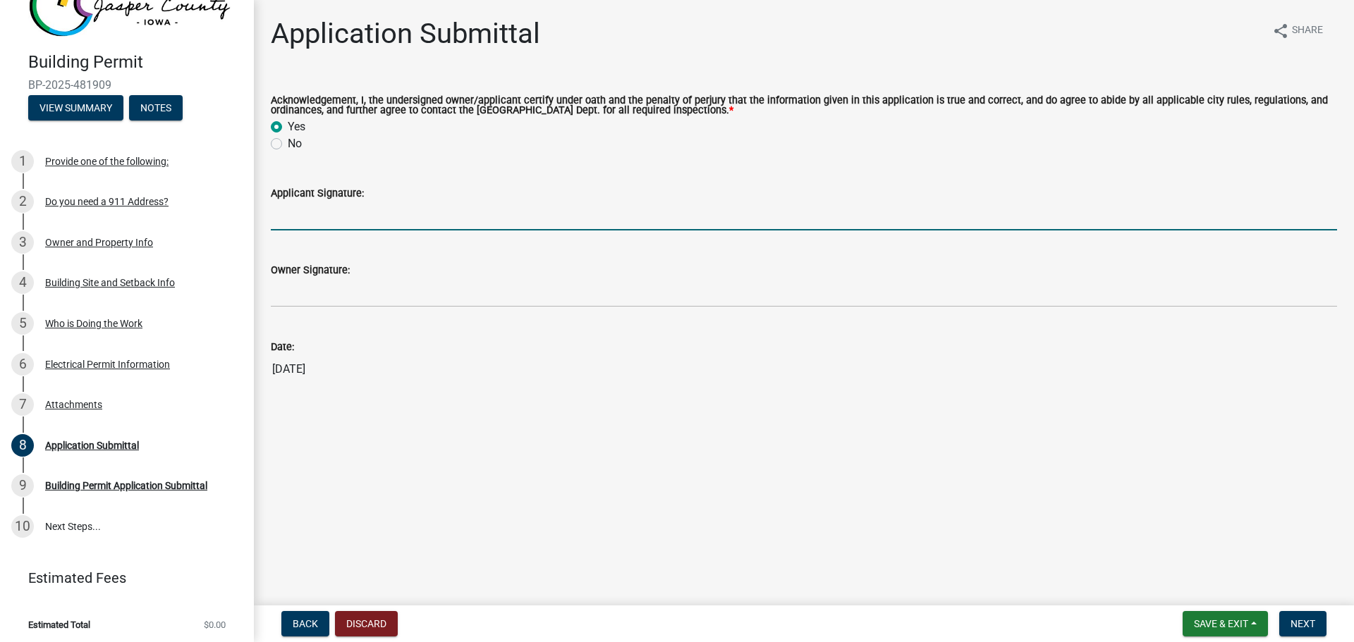
click at [298, 212] on input "Applicant Signature:" at bounding box center [804, 216] width 1066 height 29
type input "[PERSON_NAME]"
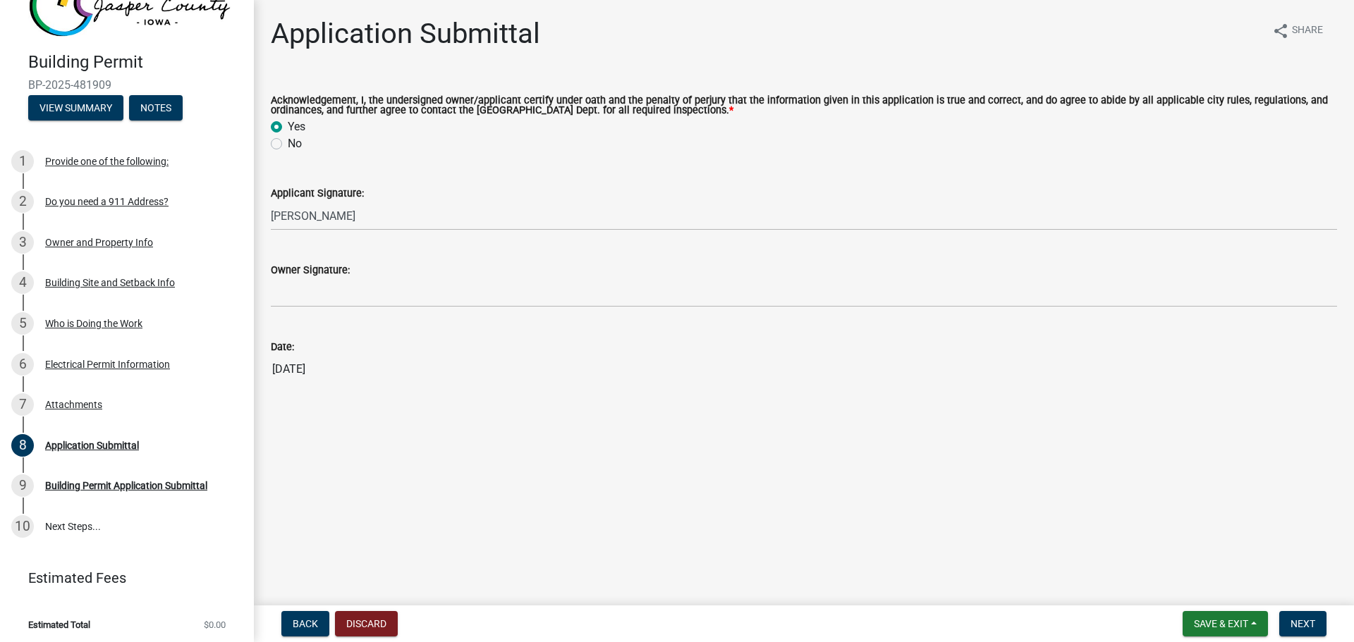
click at [323, 308] on wm-data-entity-input "Owner Signature:" at bounding box center [804, 280] width 1066 height 77
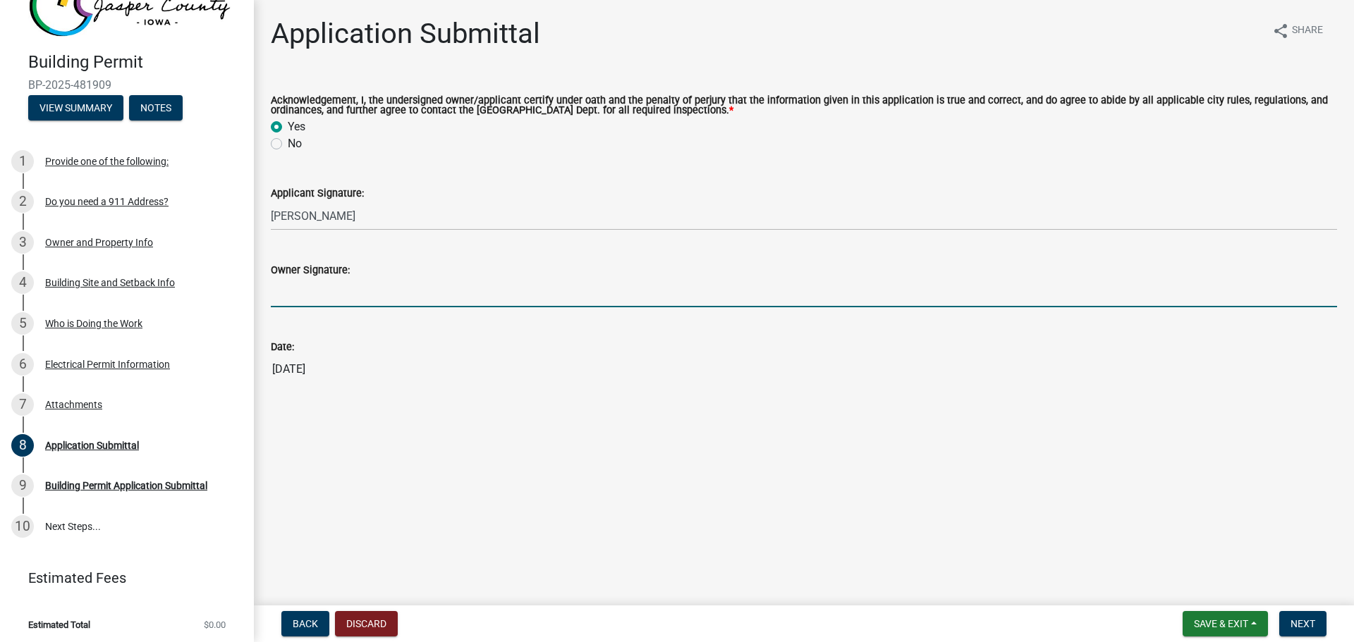
click at [334, 288] on input "Owner Signature:" at bounding box center [804, 292] width 1066 height 29
type input "[PERSON_NAME]"
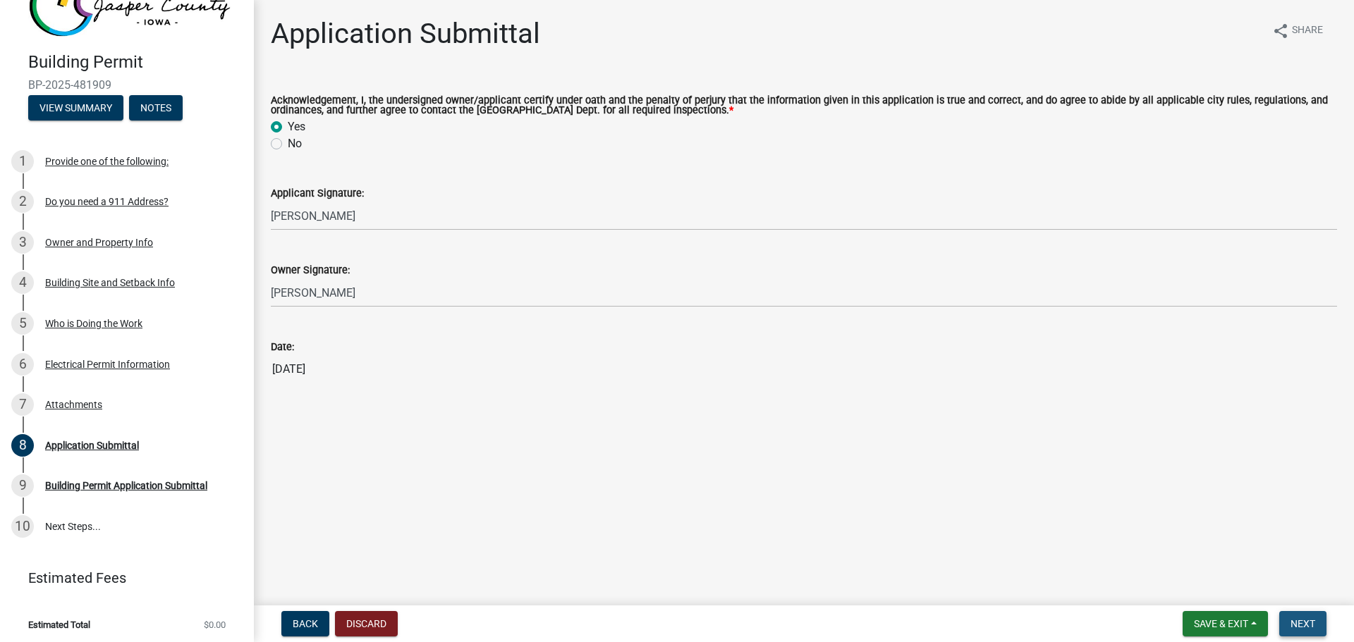
click at [1303, 618] on span "Next" at bounding box center [1302, 623] width 25 height 11
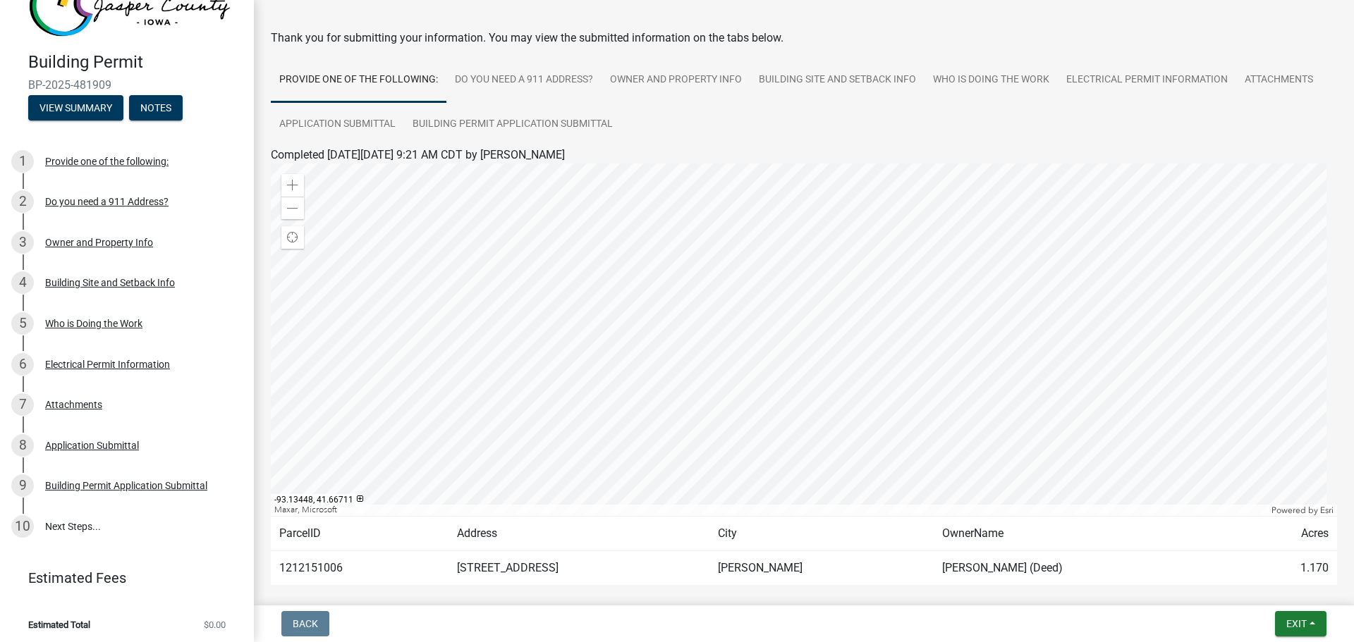
scroll to position [118, 0]
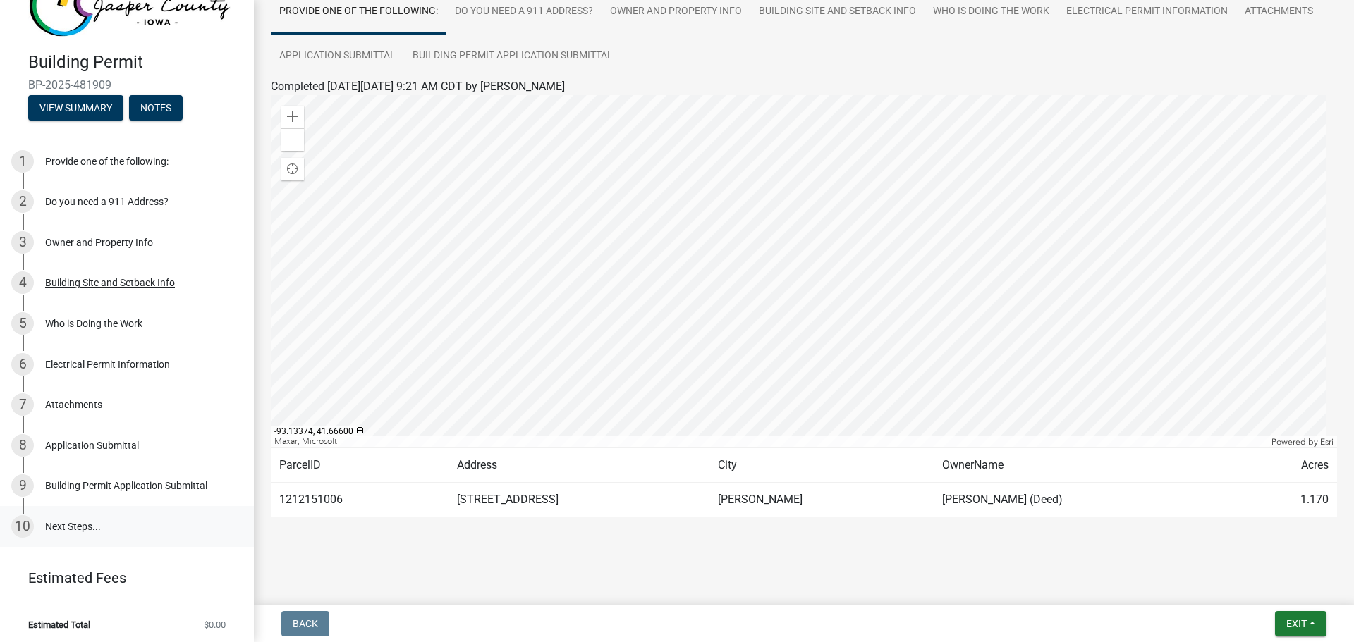
click at [68, 517] on link "10 Next Steps..." at bounding box center [127, 526] width 254 height 41
click at [88, 519] on link "10 Next Steps..." at bounding box center [127, 526] width 254 height 41
drag, startPoint x: 42, startPoint y: 522, endPoint x: 49, endPoint y: 522, distance: 7.8
click at [47, 522] on link "10 Next Steps..." at bounding box center [127, 526] width 254 height 41
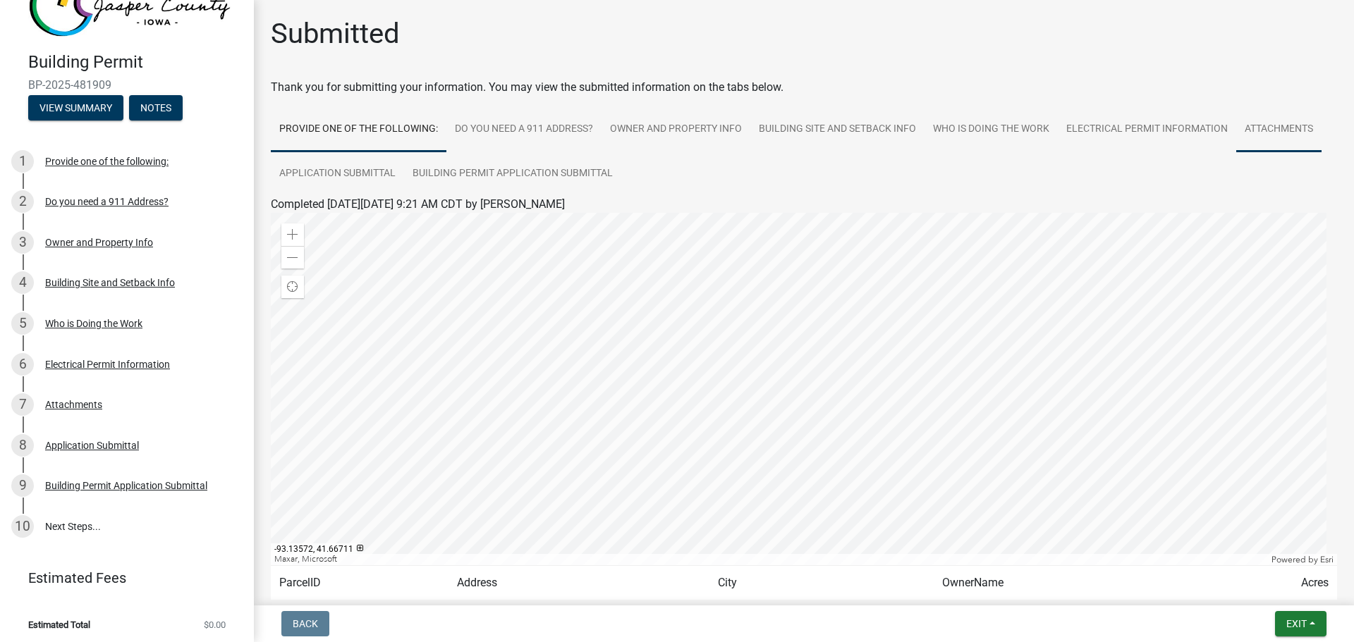
click at [1266, 133] on link "Attachments" at bounding box center [1278, 129] width 85 height 45
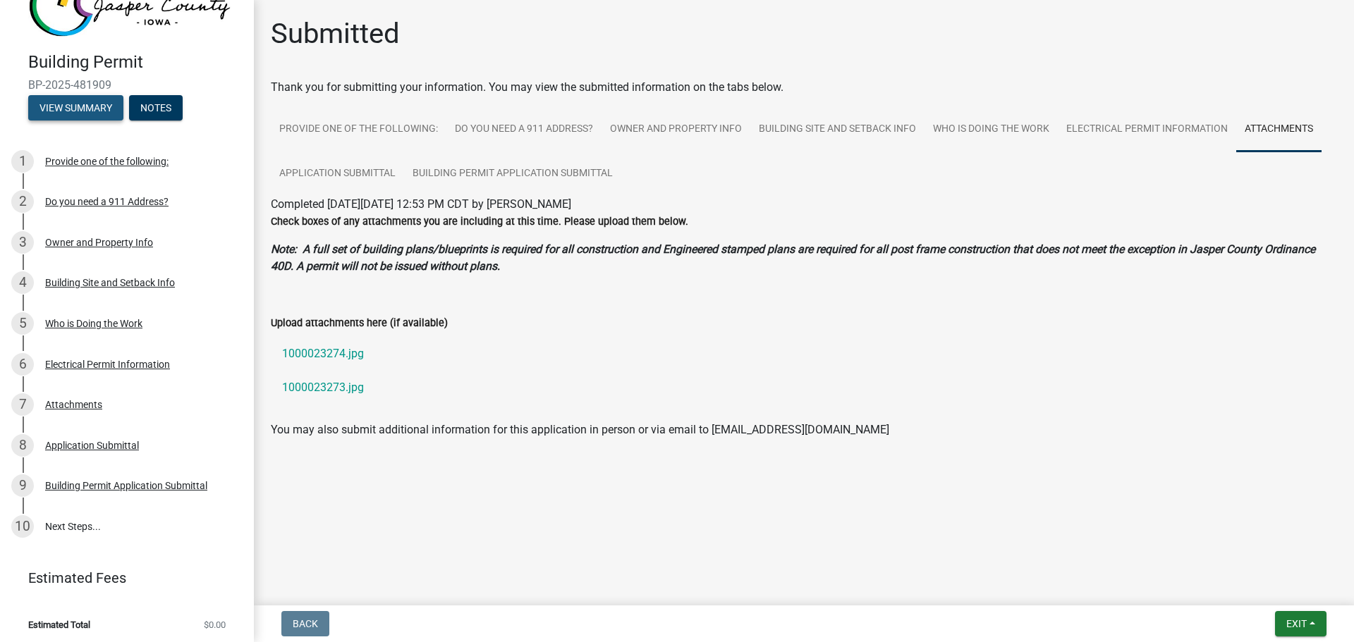
click at [98, 98] on button "View Summary" at bounding box center [75, 107] width 95 height 25
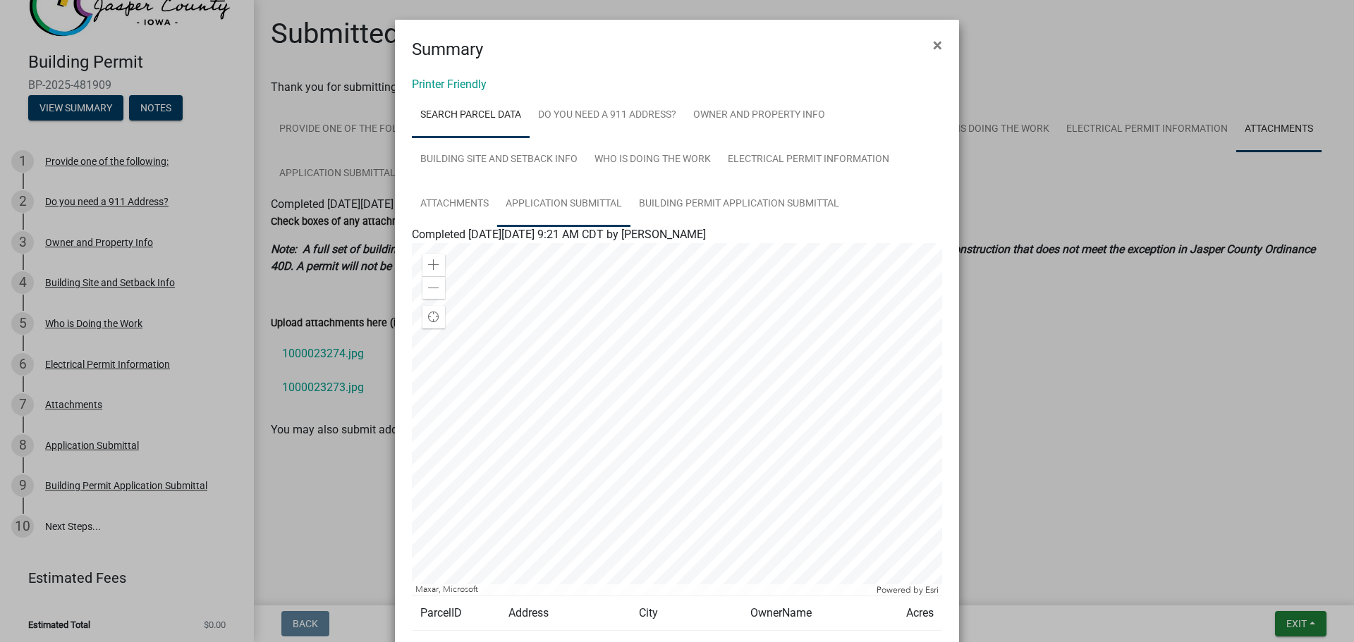
click at [575, 201] on link "Application Submittal" at bounding box center [563, 204] width 133 height 45
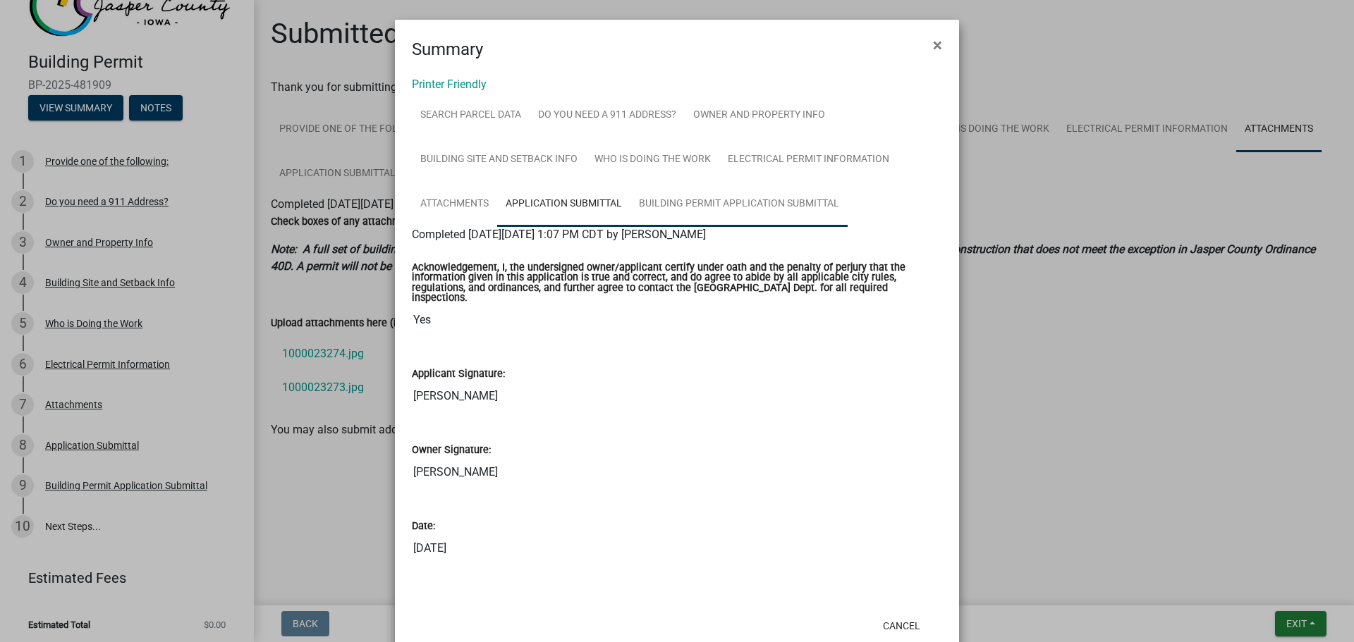
click at [696, 204] on link "Building Permit Application Submittal" at bounding box center [738, 204] width 217 height 45
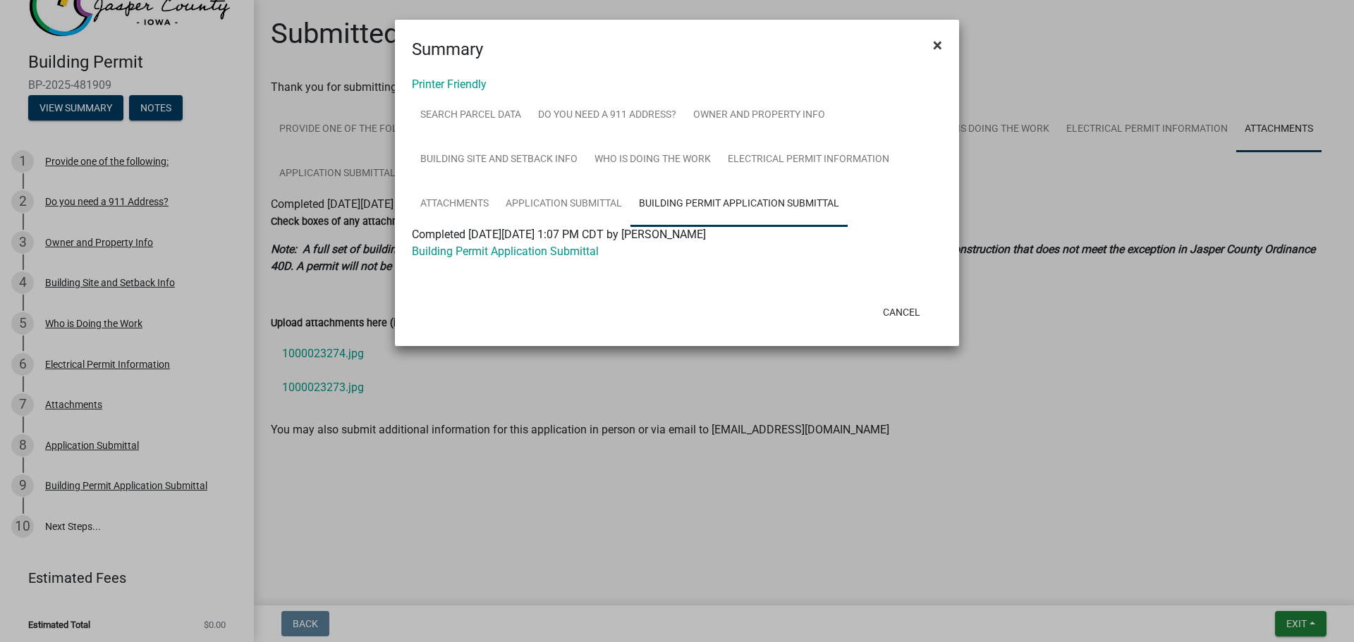
click at [931, 41] on button "×" at bounding box center [937, 44] width 32 height 39
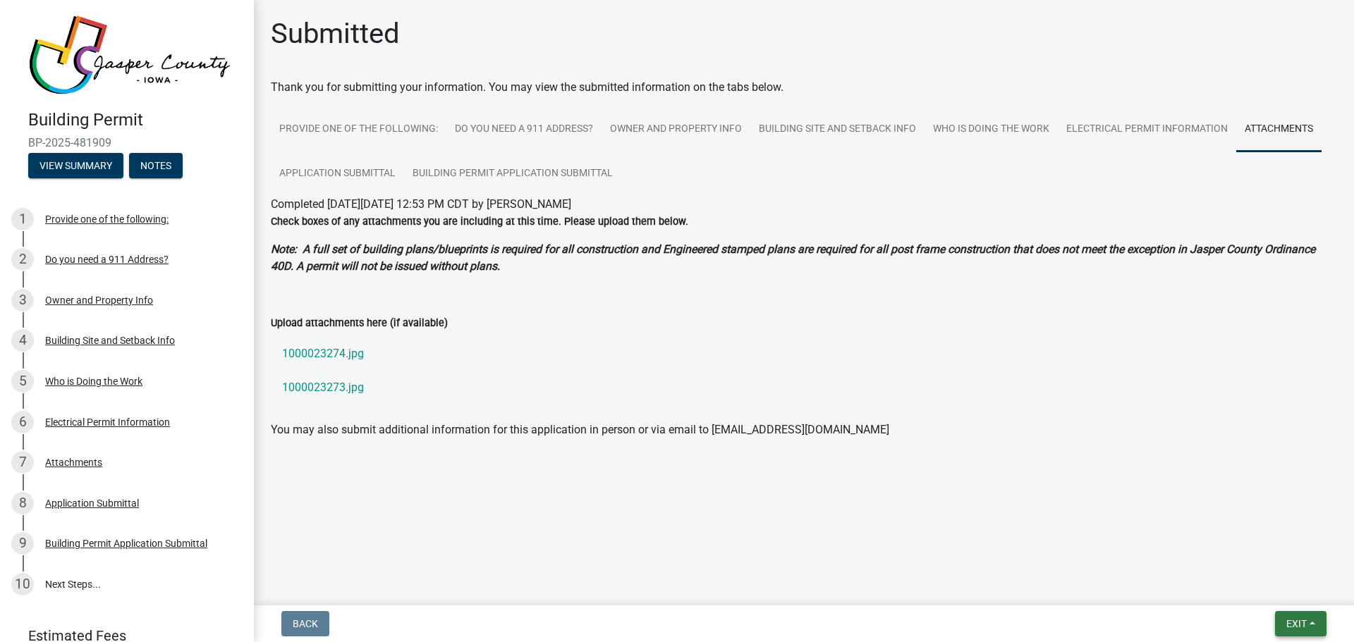
click at [1297, 624] on span "Exit" at bounding box center [1296, 623] width 20 height 11
click at [1252, 584] on button "Save & Exit" at bounding box center [1269, 587] width 113 height 34
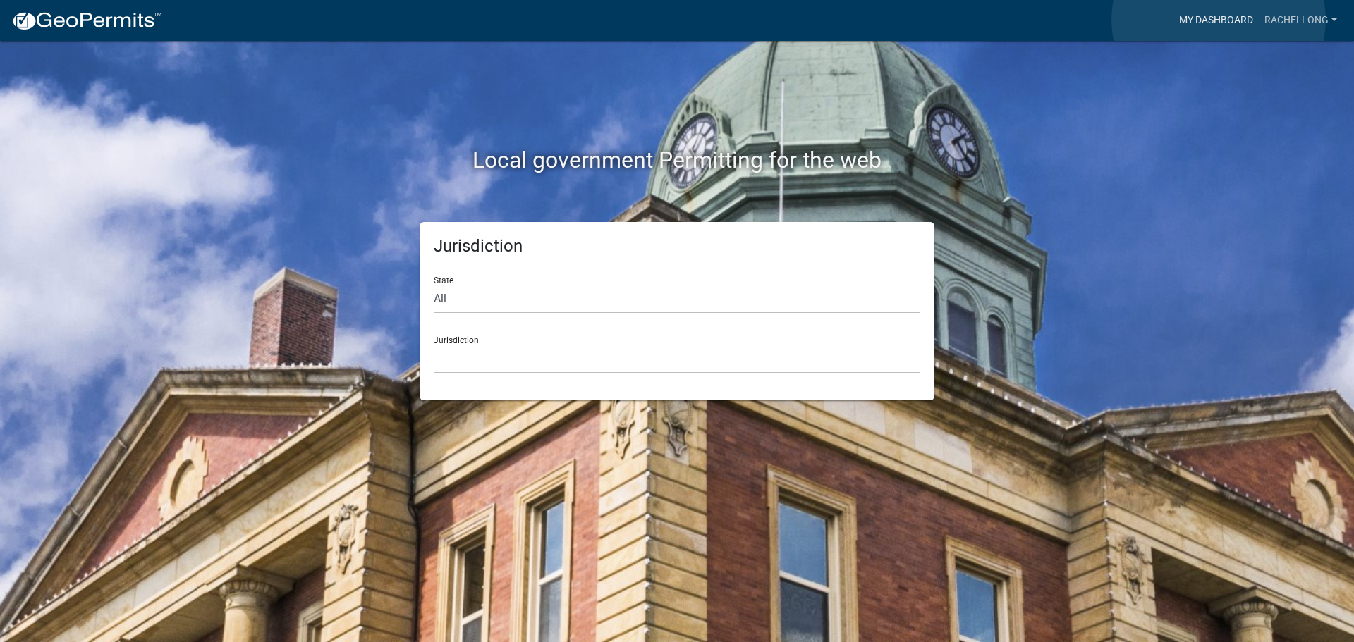
click at [1218, 20] on link "My Dashboard" at bounding box center [1215, 20] width 85 height 27
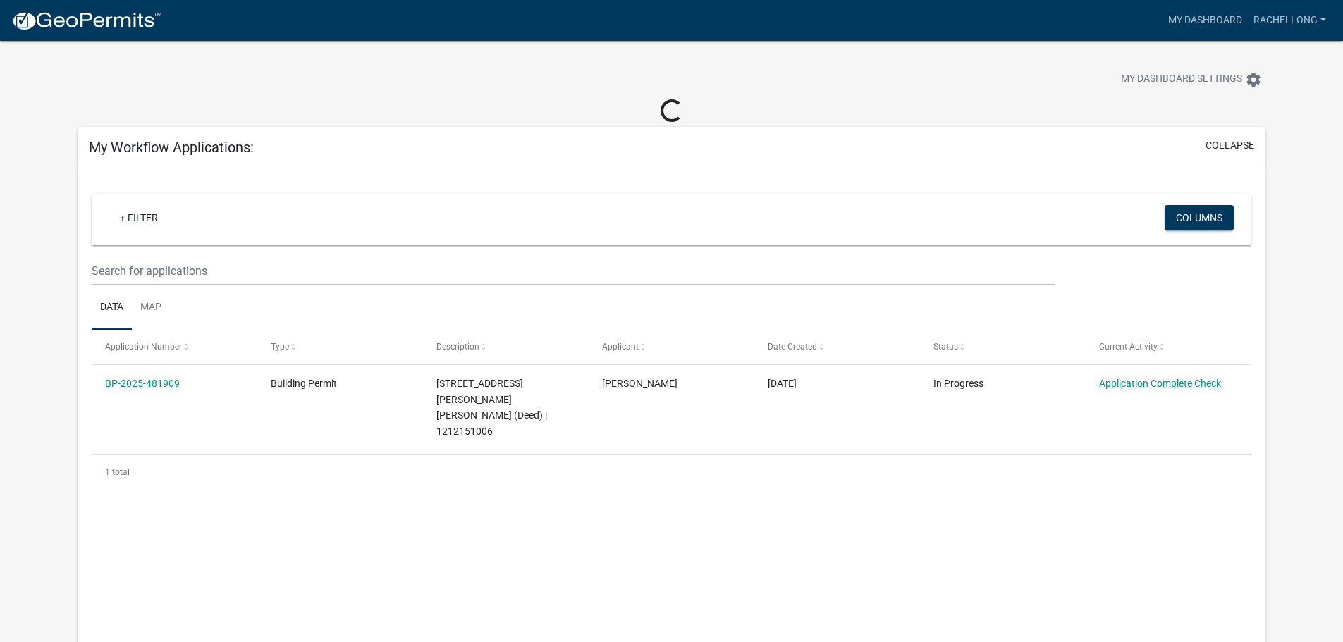
scroll to position [71, 0]
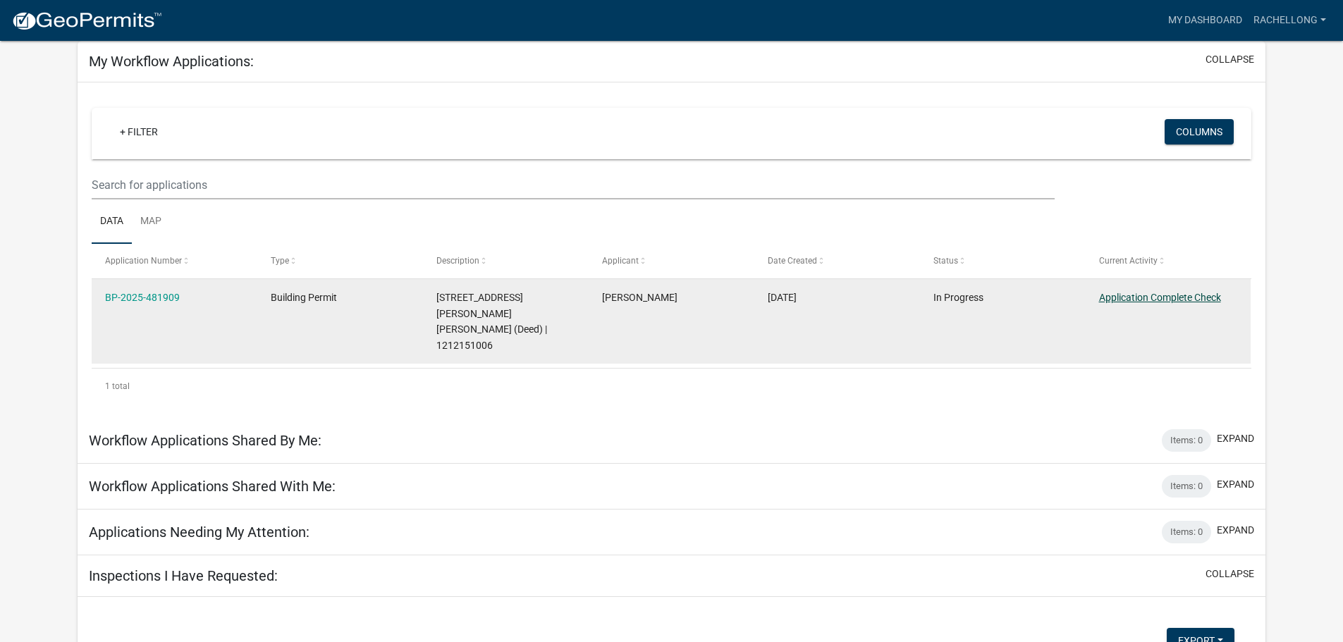
click at [1122, 293] on link "Application Complete Check" at bounding box center [1160, 297] width 122 height 11
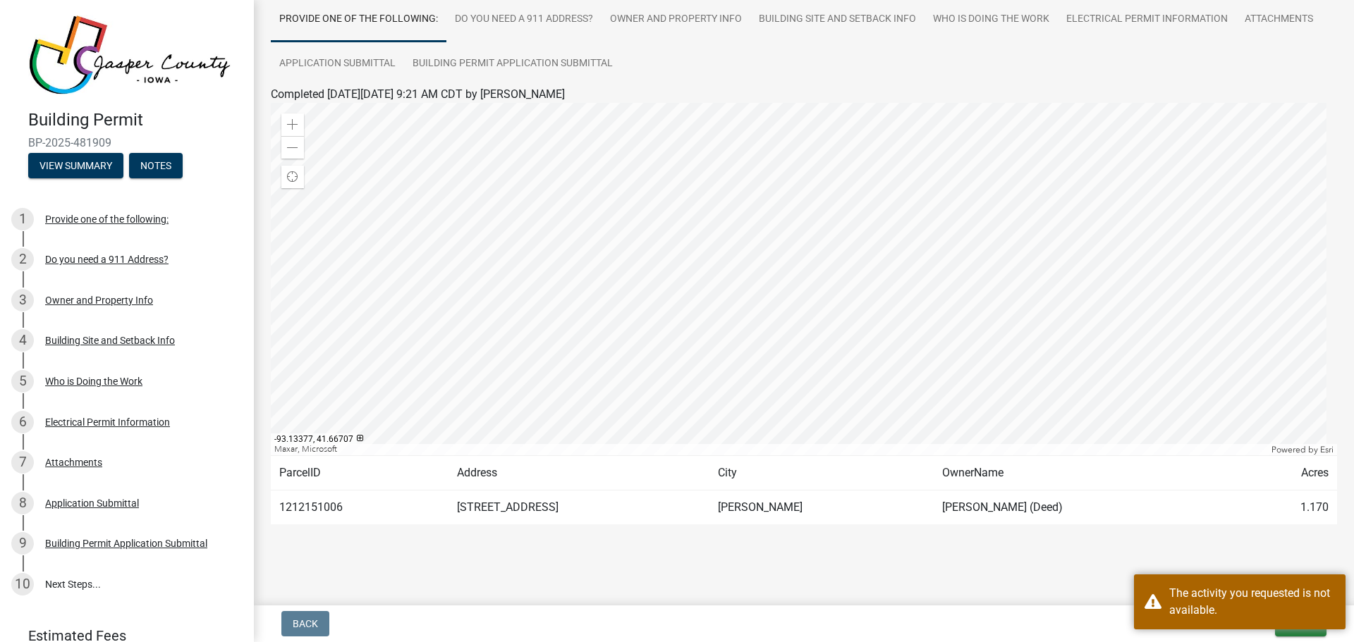
scroll to position [118, 0]
